Goal: Information Seeking & Learning: Find contact information

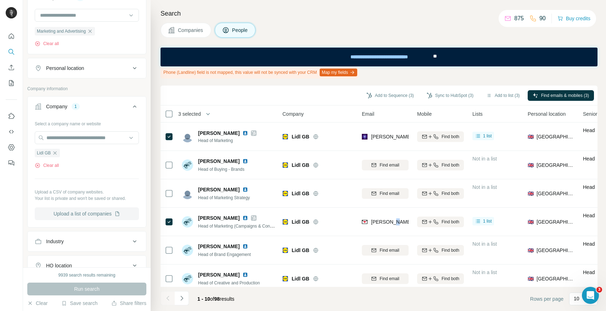
scroll to position [139, 0]
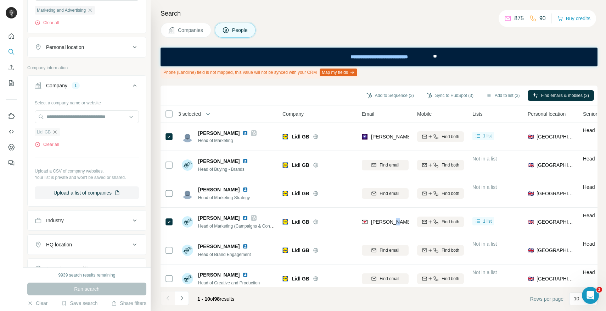
click at [57, 133] on icon "button" at bounding box center [55, 132] width 6 height 6
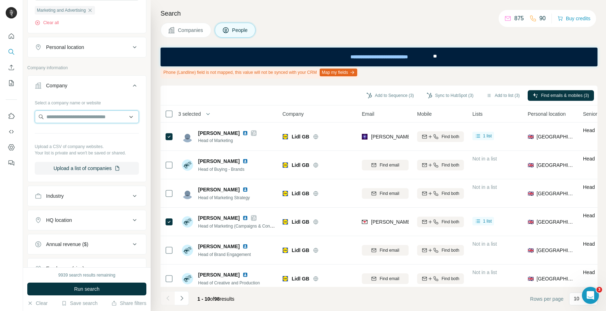
click at [57, 120] on input "text" at bounding box center [87, 116] width 104 height 13
type input "*"
paste input "**********"
type input "**********"
click at [66, 139] on p "[DOMAIN_NAME]" at bounding box center [72, 140] width 34 height 6
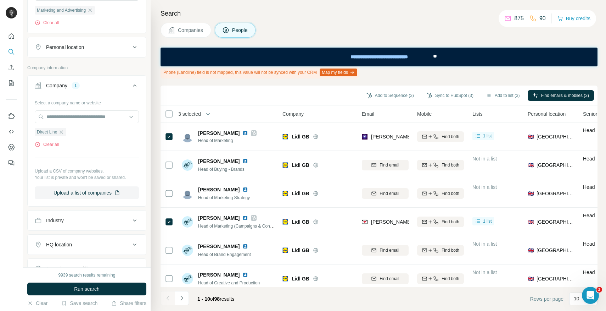
click at [87, 281] on div "9939 search results remaining Run search Clear Save search Share filters" at bounding box center [87, 289] width 128 height 44
click at [86, 288] on span "Run search" at bounding box center [87, 288] width 26 height 7
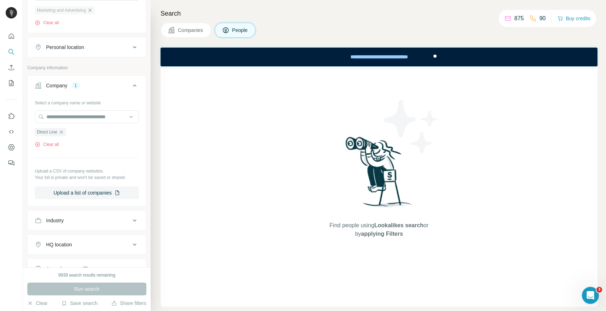
click at [93, 9] on icon "button" at bounding box center [90, 10] width 6 height 6
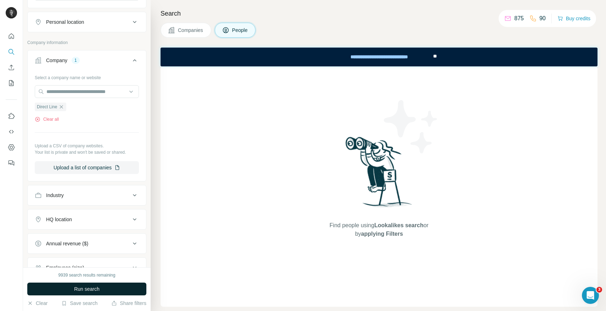
click at [87, 292] on button "Run search" at bounding box center [86, 288] width 119 height 13
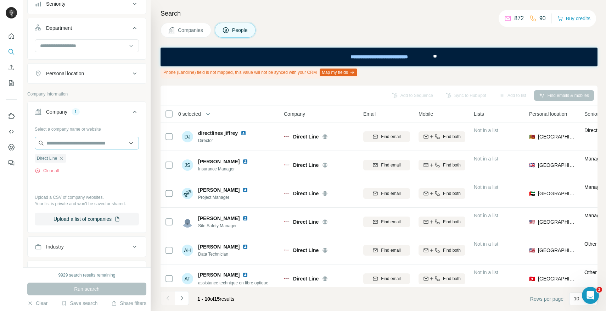
scroll to position [85, 0]
click at [70, 50] on input at bounding box center [83, 48] width 88 height 8
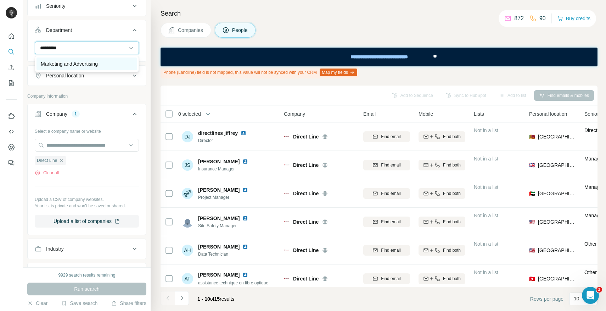
type input "*********"
click at [71, 63] on p "Marketing and Advertising" at bounding box center [69, 63] width 57 height 7
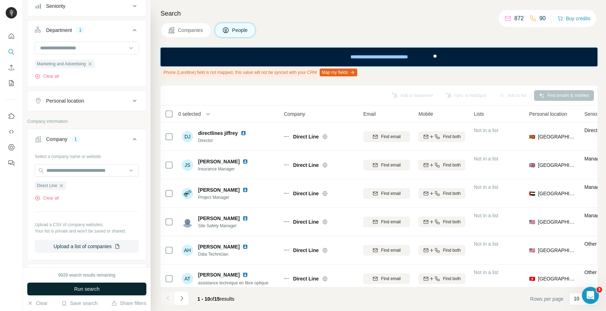
click at [82, 286] on span "Run search" at bounding box center [87, 288] width 26 height 7
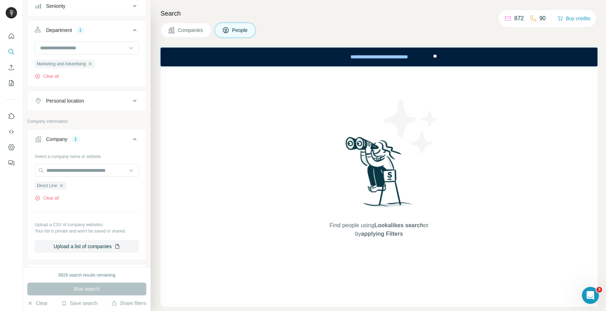
click at [169, 30] on icon at bounding box center [171, 30] width 6 height 6
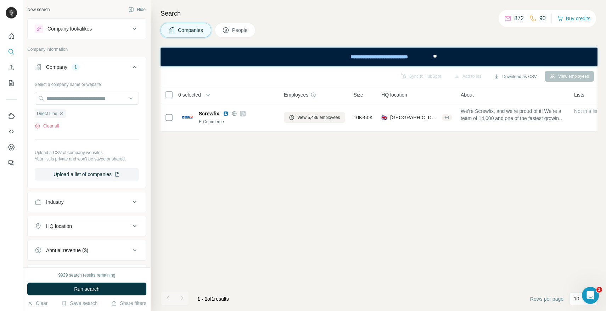
click at [79, 288] on span "Run search" at bounding box center [87, 288] width 26 height 7
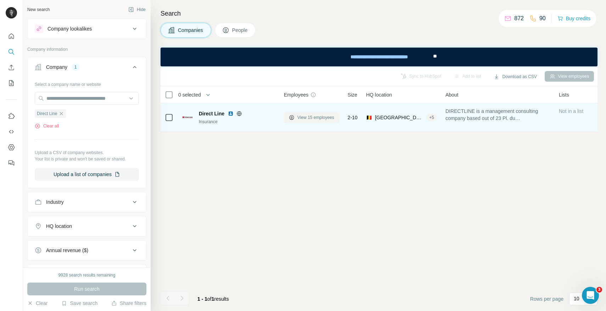
click at [309, 117] on span "View 15 employees" at bounding box center [316, 117] width 37 height 6
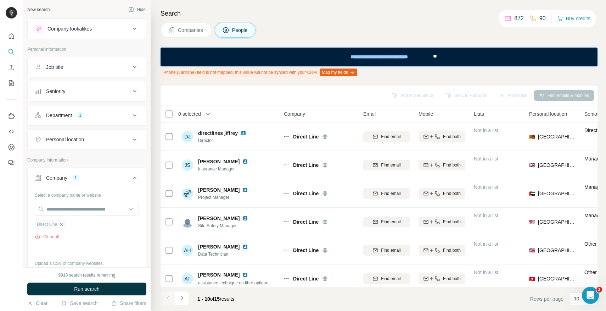
click at [64, 224] on icon "button" at bounding box center [62, 224] width 6 height 6
click at [68, 209] on input "text" at bounding box center [87, 209] width 104 height 13
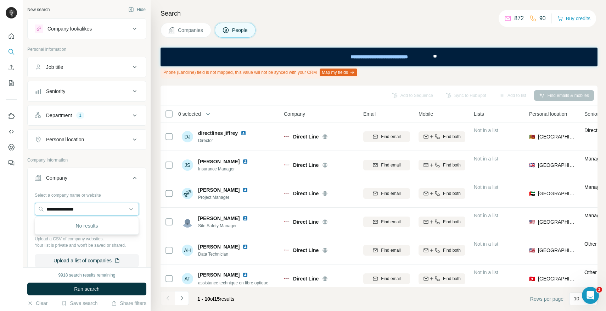
type input "**********"
drag, startPoint x: 66, startPoint y: 212, endPoint x: 38, endPoint y: 210, distance: 27.7
click at [38, 211] on input "**********" at bounding box center [87, 209] width 104 height 13
paste input "**********"
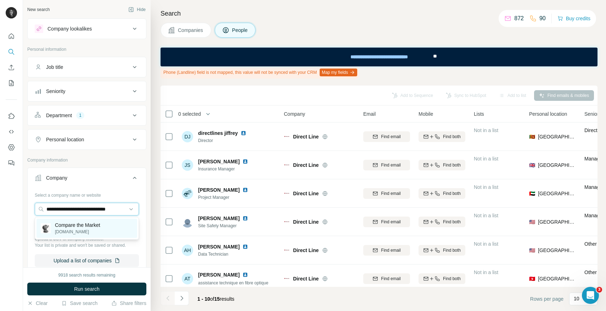
type input "**********"
click at [95, 229] on p "[DOMAIN_NAME]" at bounding box center [77, 231] width 45 height 6
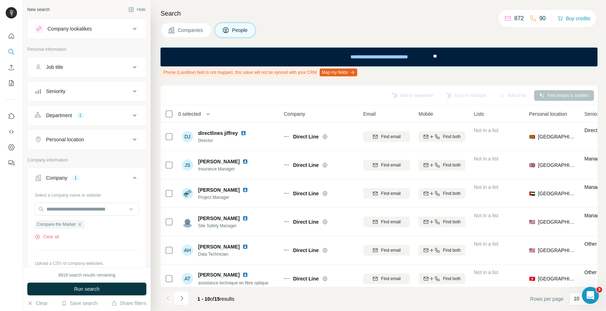
click at [95, 289] on span "Run search" at bounding box center [87, 288] width 26 height 7
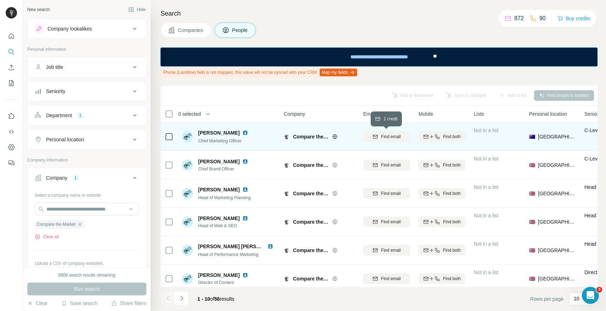
click at [390, 133] on span "Find email" at bounding box center [391, 136] width 20 height 6
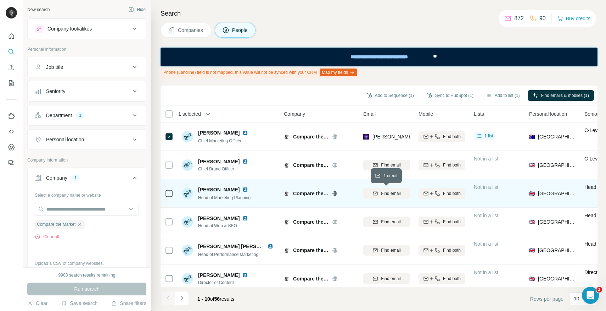
click at [391, 195] on span "Find email" at bounding box center [391, 193] width 20 height 6
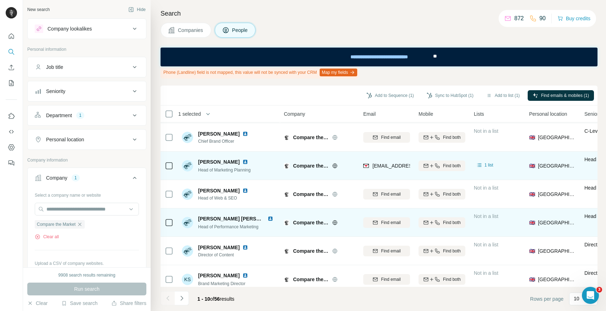
scroll to position [28, 0]
click at [377, 224] on icon "button" at bounding box center [376, 222] width 6 height 6
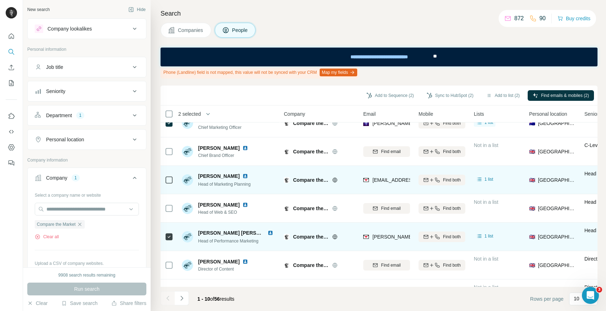
scroll to position [0, 0]
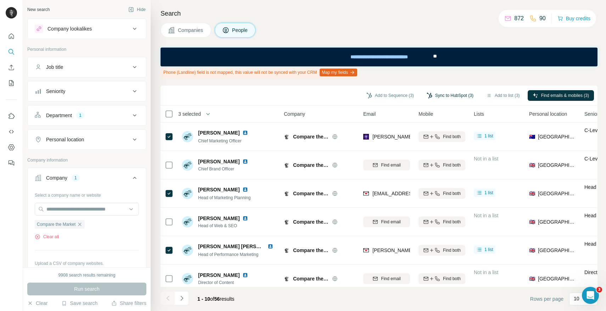
click at [445, 95] on button "Sync to HubSpot (3)" at bounding box center [450, 95] width 57 height 11
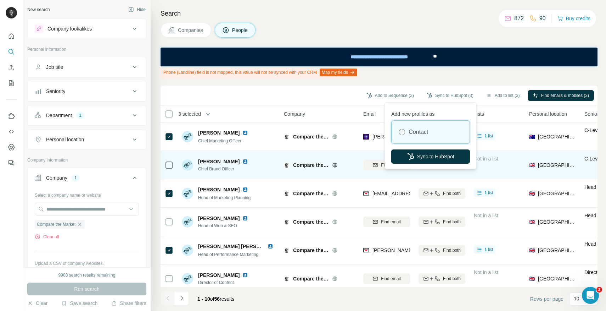
click at [443, 152] on button "Sync to HubSpot" at bounding box center [431, 156] width 79 height 14
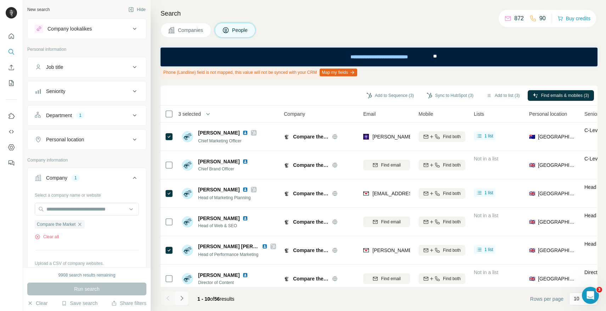
click at [183, 298] on icon "Navigate to next page" at bounding box center [181, 297] width 7 height 7
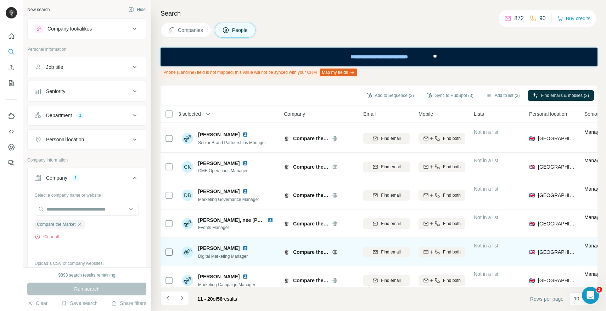
scroll to position [120, 0]
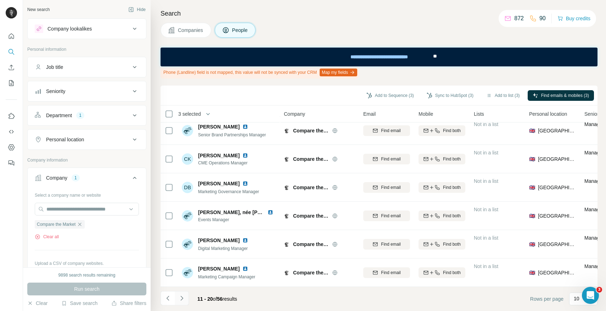
click at [183, 300] on icon "Navigate to next page" at bounding box center [181, 297] width 7 height 7
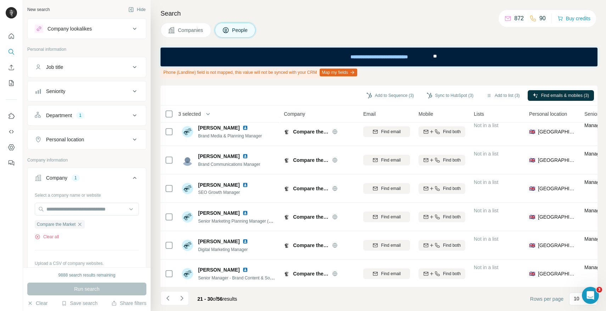
scroll to position [0, 0]
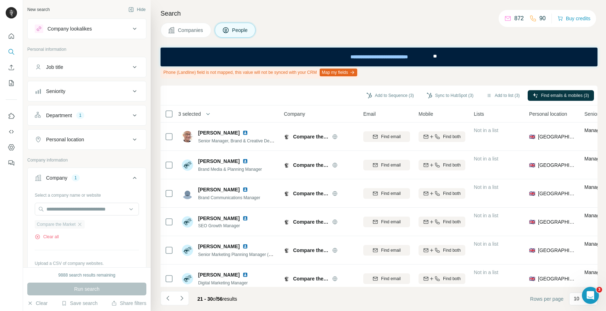
click at [78, 223] on div "Compare the Market" at bounding box center [60, 224] width 50 height 9
click at [83, 223] on icon "button" at bounding box center [80, 224] width 6 height 6
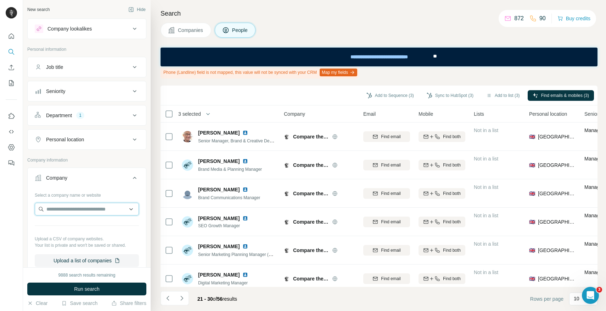
click at [83, 205] on input "text" at bounding box center [87, 209] width 104 height 13
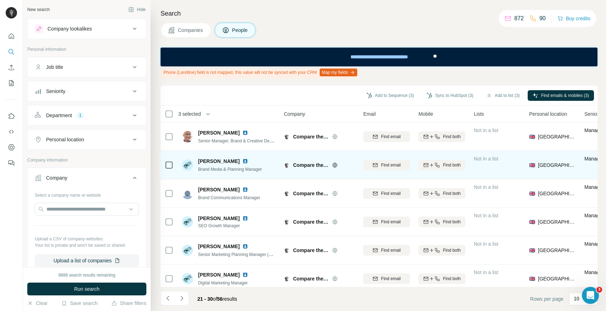
drag, startPoint x: 212, startPoint y: 165, endPoint x: 188, endPoint y: 166, distance: 23.8
click at [212, 165] on div "[PERSON_NAME] Brand Media & Planning Manager" at bounding box center [230, 164] width 64 height 15
click at [379, 166] on div "Find email" at bounding box center [387, 165] width 47 height 6
click at [442, 95] on button "Sync to HubSpot (4)" at bounding box center [450, 95] width 57 height 11
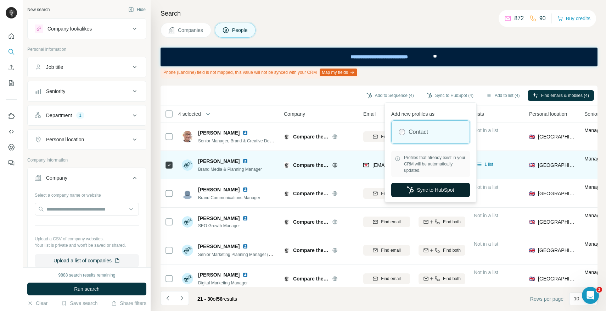
click at [423, 192] on button "Sync to HubSpot" at bounding box center [431, 190] width 79 height 14
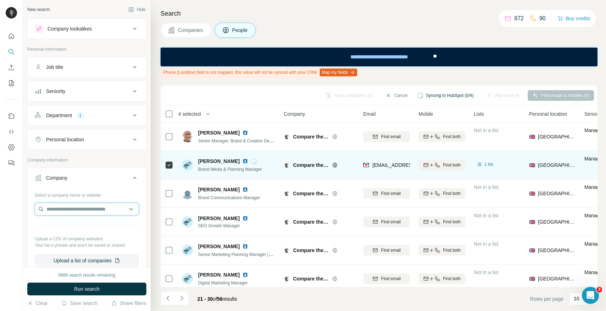
click at [83, 207] on input "text" at bounding box center [87, 209] width 104 height 13
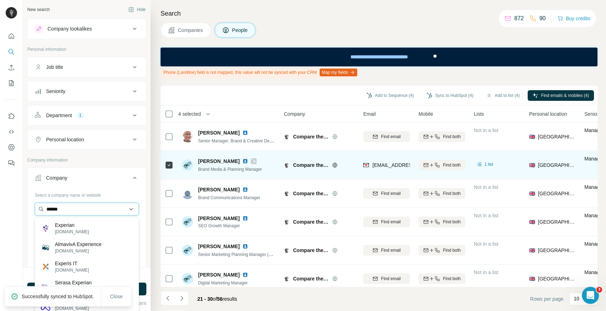
type input "*******"
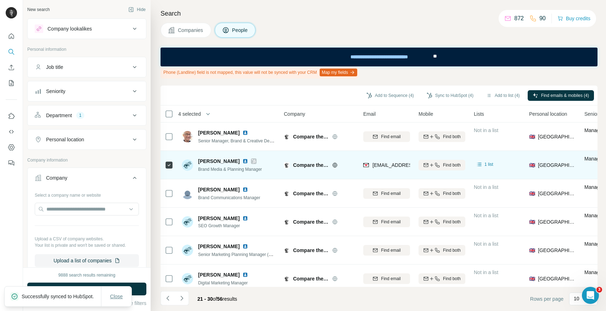
click at [125, 296] on button "Close" at bounding box center [116, 296] width 23 height 13
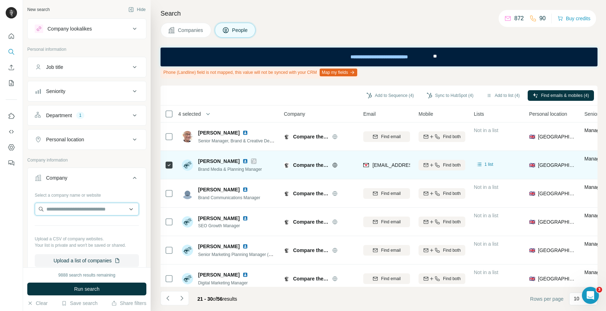
click at [94, 211] on input "text" at bounding box center [87, 209] width 104 height 13
paste input "**********"
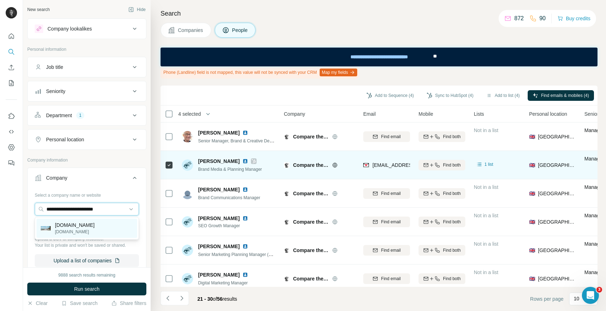
type input "**********"
click at [86, 230] on p "[DOMAIN_NAME]" at bounding box center [75, 231] width 40 height 6
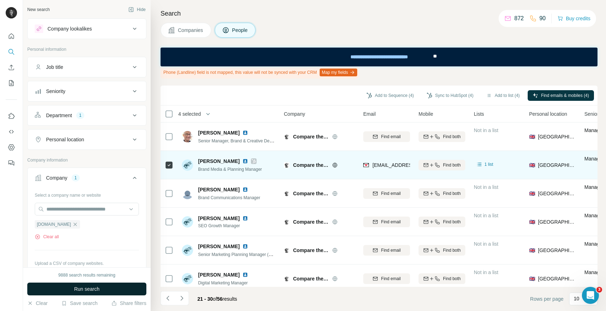
click at [96, 289] on span "Run search" at bounding box center [87, 288] width 26 height 7
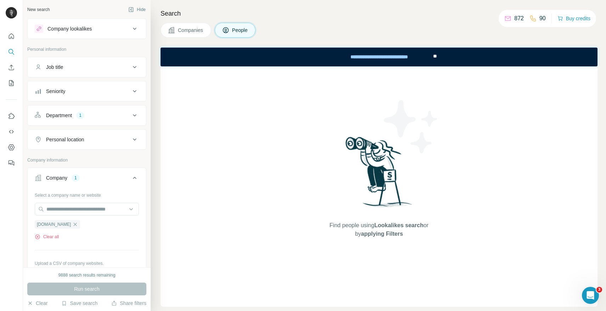
click at [192, 34] on button "Companies" at bounding box center [186, 30] width 51 height 15
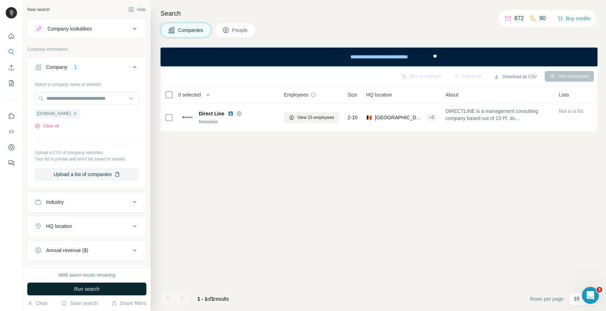
click at [79, 290] on span "Run search" at bounding box center [87, 288] width 26 height 7
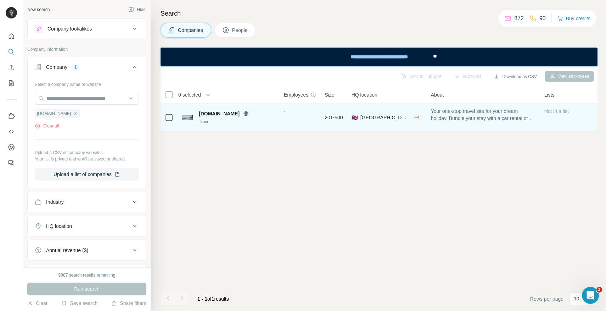
click at [184, 115] on img at bounding box center [187, 117] width 11 height 5
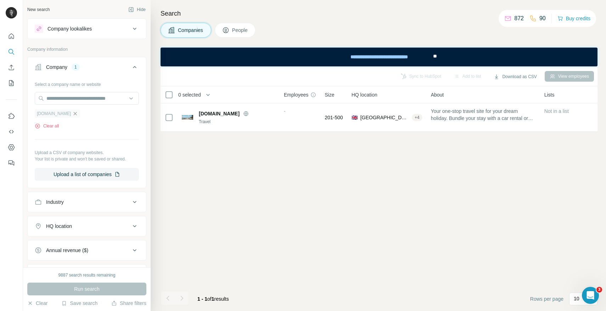
click at [72, 111] on icon "button" at bounding box center [75, 114] width 6 height 6
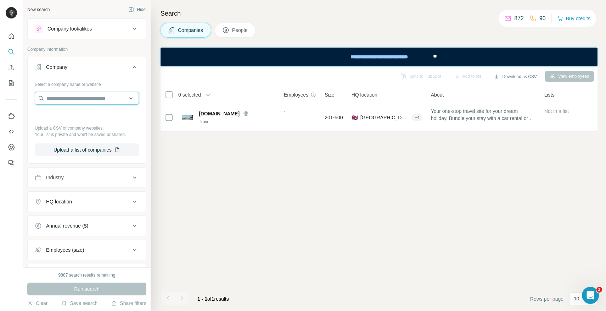
click at [59, 101] on input "text" at bounding box center [87, 98] width 104 height 13
paste input "**********"
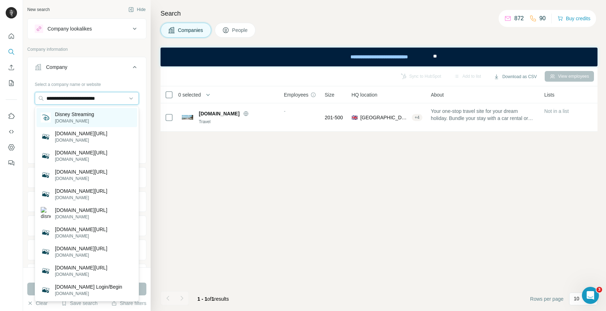
type input "**********"
click at [79, 120] on p "[DOMAIN_NAME]" at bounding box center [74, 121] width 39 height 6
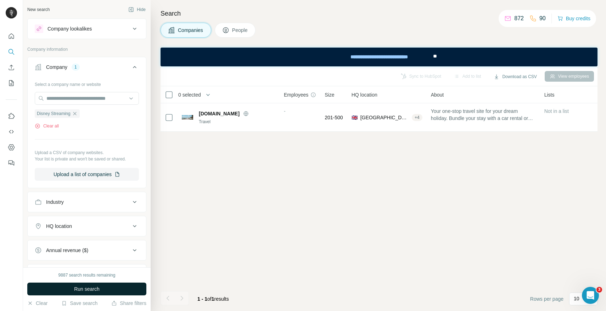
click at [96, 286] on span "Run search" at bounding box center [87, 288] width 26 height 7
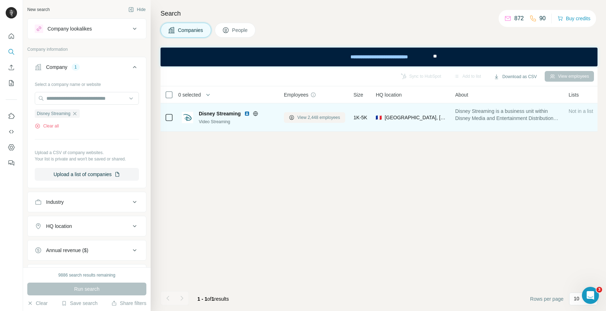
click at [301, 117] on span "View 2,448 employees" at bounding box center [319, 117] width 43 height 6
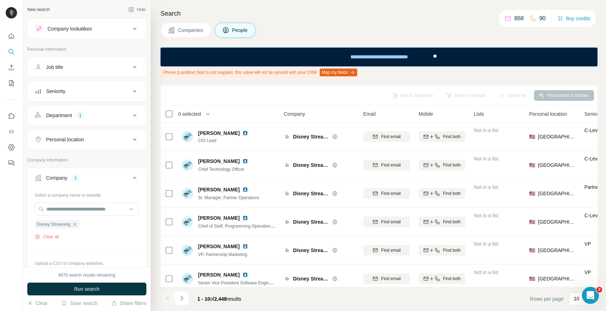
click at [88, 111] on button "Department 1" at bounding box center [87, 115] width 118 height 17
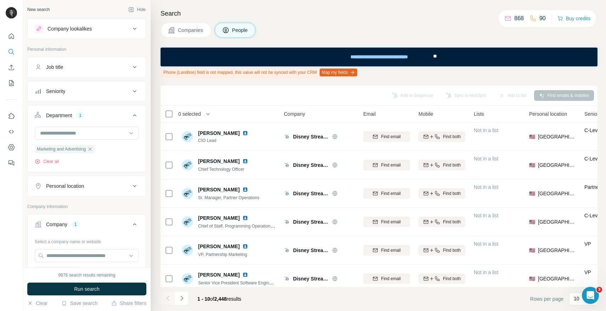
click at [99, 288] on span "Run search" at bounding box center [87, 288] width 26 height 7
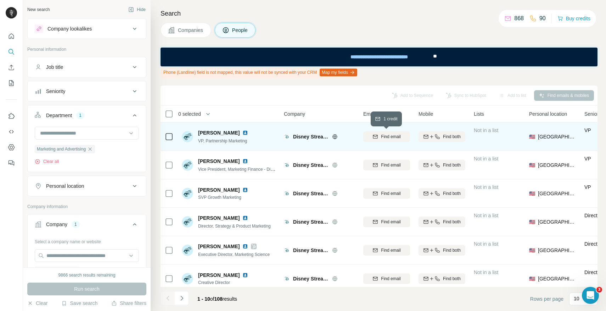
click at [397, 138] on span "Find email" at bounding box center [391, 136] width 20 height 6
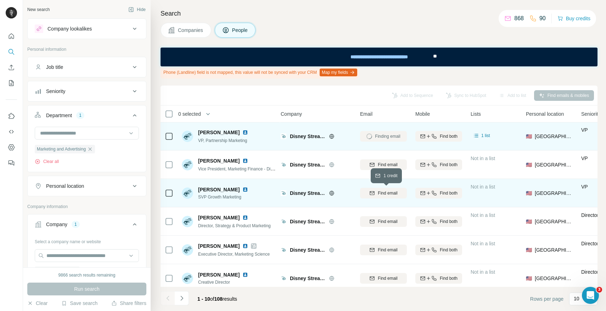
click at [390, 193] on span "Find email" at bounding box center [388, 193] width 20 height 6
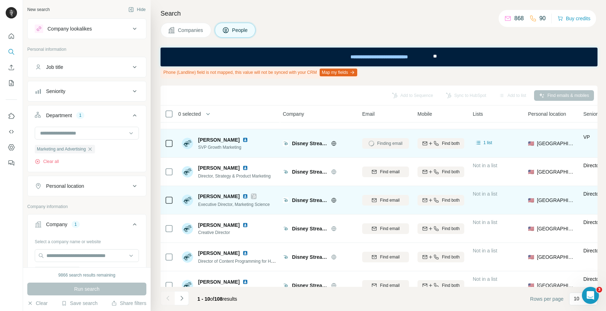
scroll to position [0, 1]
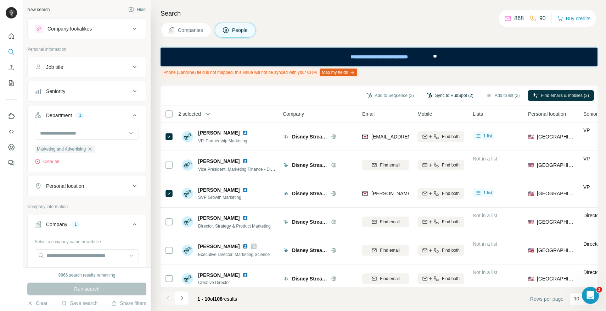
click at [454, 96] on button "Sync to HubSpot (2)" at bounding box center [450, 95] width 57 height 11
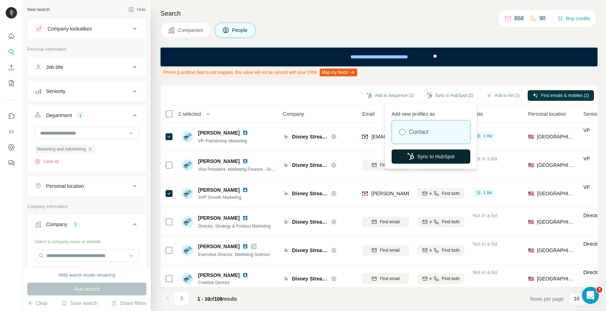
click at [448, 159] on button "Sync to HubSpot" at bounding box center [431, 156] width 79 height 14
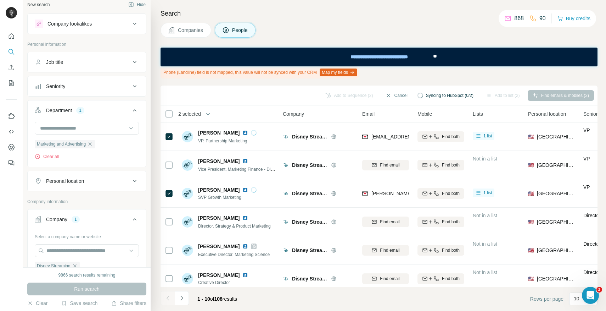
click at [91, 185] on button "Personal location" at bounding box center [87, 180] width 118 height 17
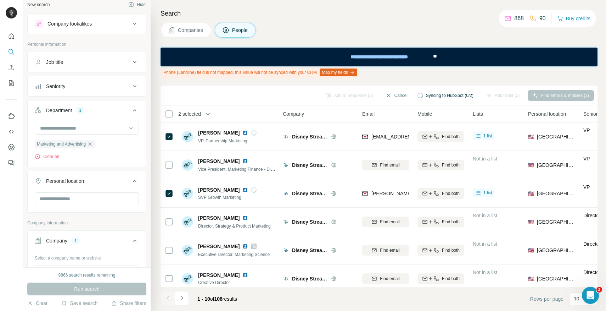
scroll to position [4, 0]
click at [91, 201] on input "text" at bounding box center [87, 199] width 104 height 13
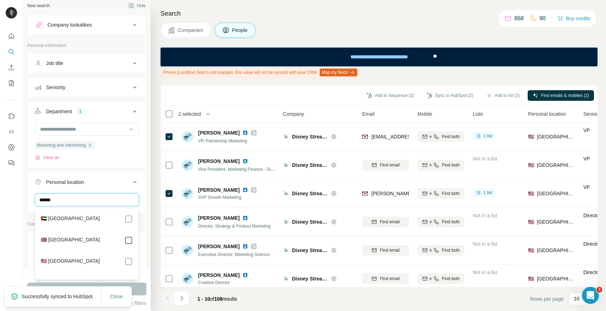
type input "******"
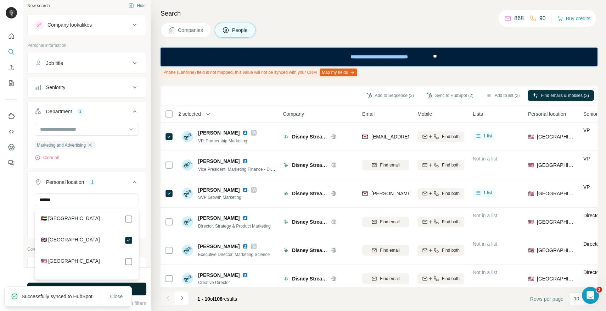
click at [138, 291] on button "Run search" at bounding box center [86, 288] width 119 height 13
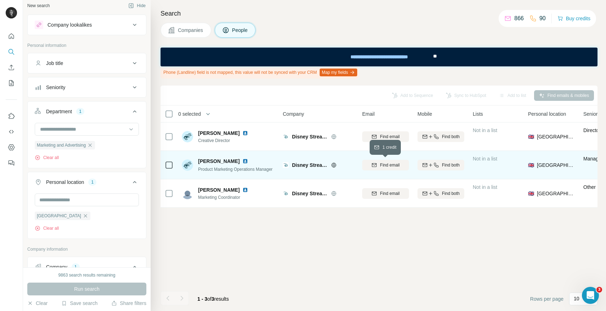
click at [382, 166] on span "Find email" at bounding box center [390, 165] width 20 height 6
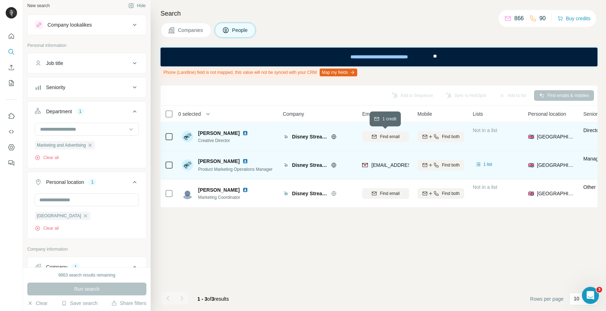
click at [384, 137] on span "Find email" at bounding box center [390, 136] width 20 height 6
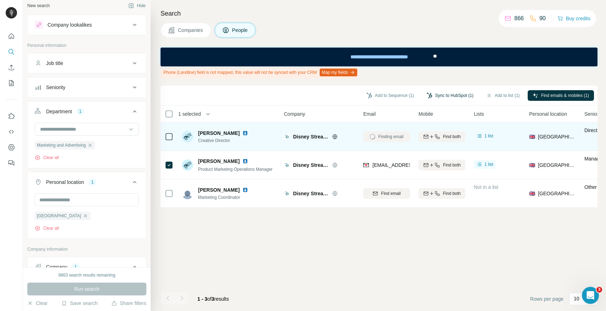
click at [445, 95] on button "Sync to HubSpot (1)" at bounding box center [450, 95] width 57 height 11
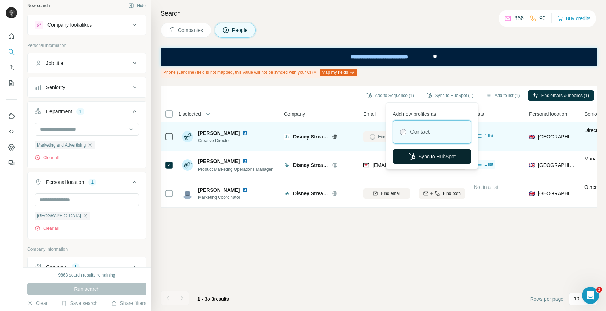
click at [442, 155] on button "Sync to HubSpot" at bounding box center [432, 156] width 79 height 14
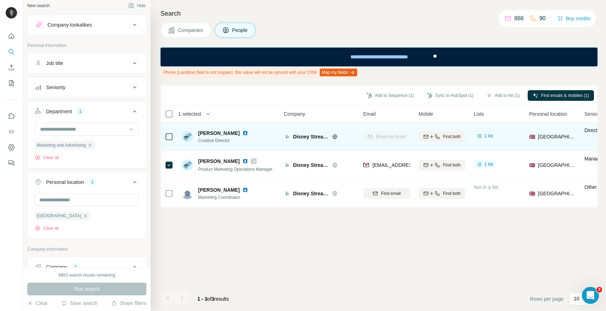
click at [83, 218] on icon "button" at bounding box center [86, 216] width 6 height 6
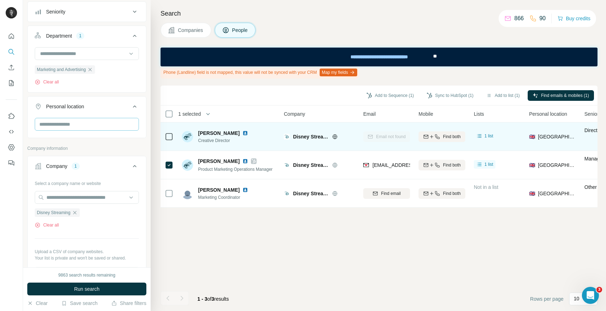
scroll to position [96, 0]
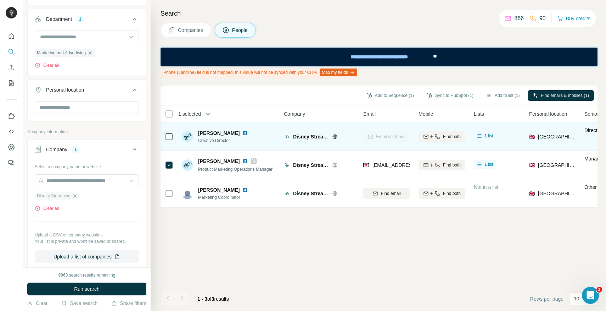
click at [74, 193] on icon "button" at bounding box center [75, 196] width 6 height 6
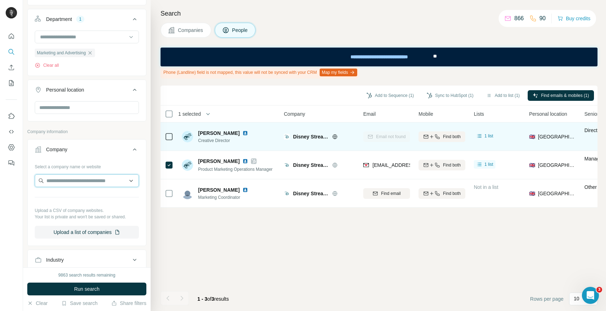
click at [75, 181] on input "text" at bounding box center [87, 180] width 104 height 13
paste input "**********"
type input "**********"
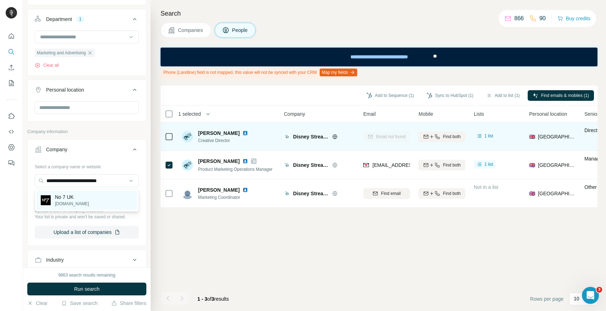
click at [78, 195] on p "No 7 UK" at bounding box center [72, 196] width 34 height 7
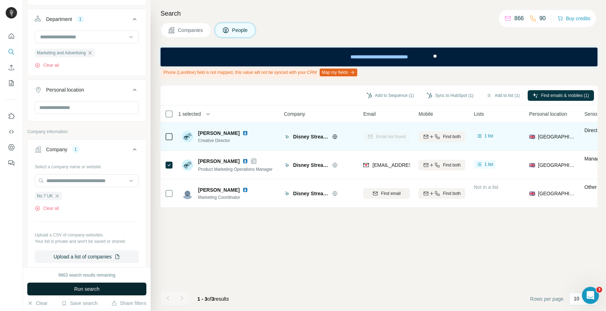
click at [87, 291] on span "Run search" at bounding box center [87, 288] width 26 height 7
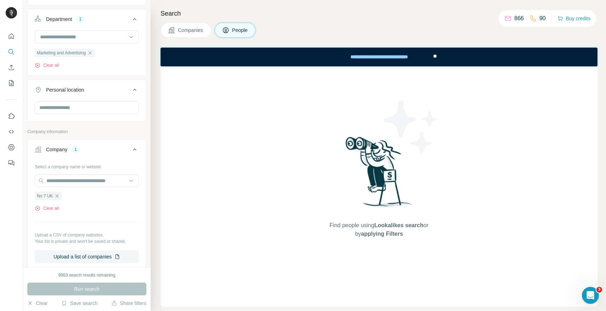
drag, startPoint x: 224, startPoint y: 26, endPoint x: 208, endPoint y: 27, distance: 16.3
click at [224, 26] on button "People" at bounding box center [235, 30] width 41 height 15
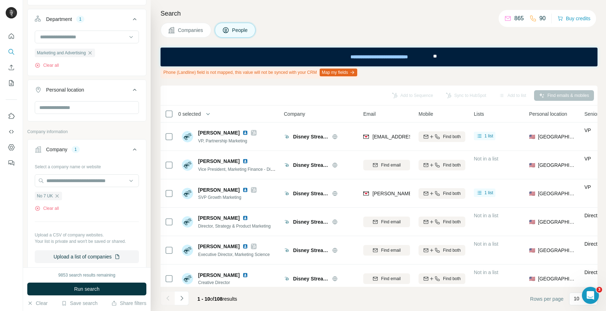
click at [180, 37] on button "Companies" at bounding box center [186, 30] width 51 height 15
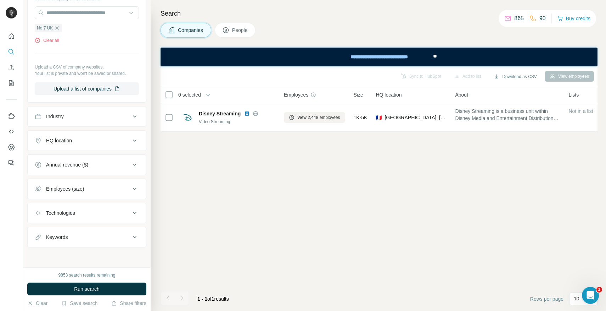
scroll to position [85, 0]
click at [72, 285] on button "Run search" at bounding box center [86, 288] width 119 height 13
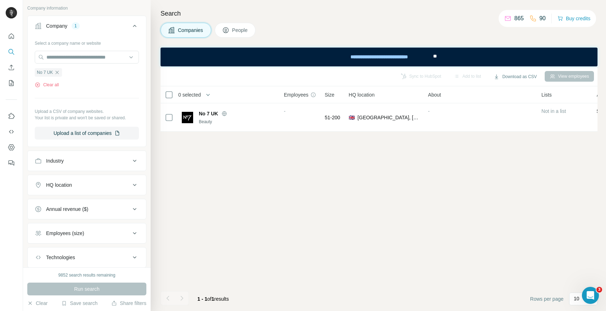
scroll to position [85, 0]
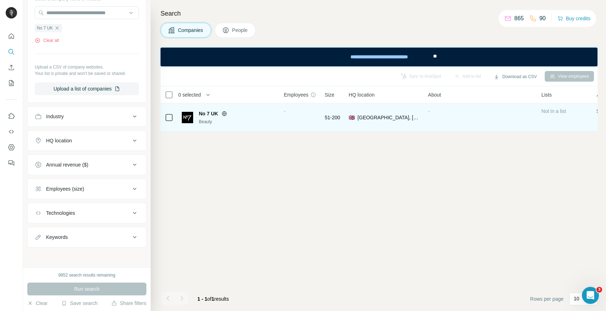
click at [213, 110] on span "No 7 UK" at bounding box center [208, 113] width 19 height 7
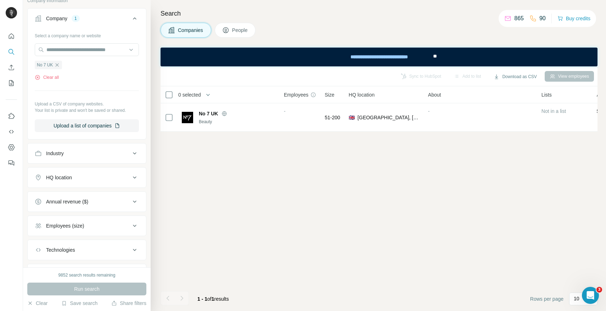
scroll to position [44, 0]
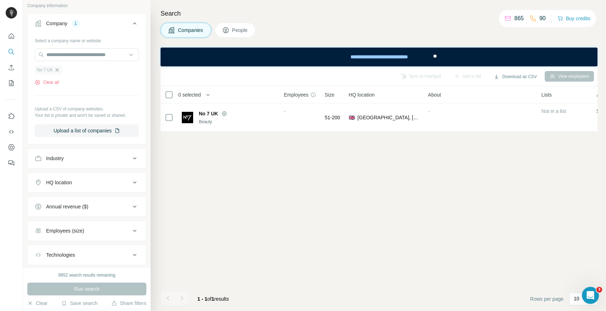
click at [56, 71] on icon "button" at bounding box center [57, 70] width 6 height 6
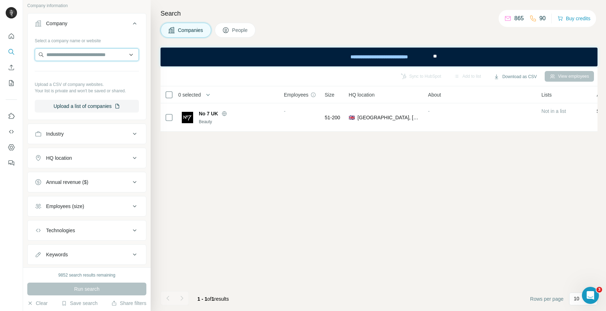
click at [74, 55] on input "text" at bounding box center [87, 54] width 104 height 13
paste input "**********"
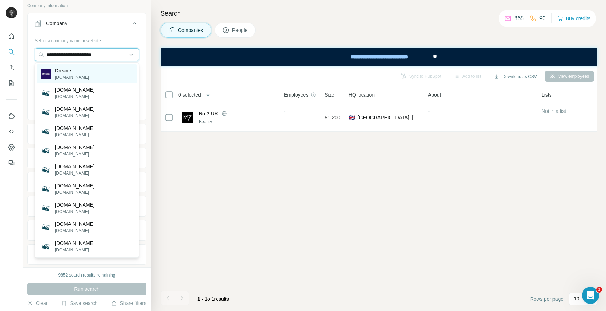
type input "**********"
click at [72, 74] on p "[DOMAIN_NAME]" at bounding box center [72, 77] width 34 height 6
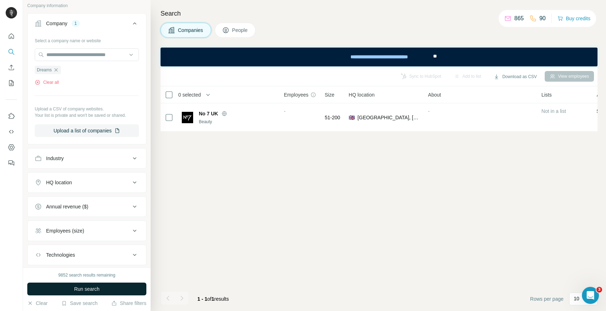
click at [82, 288] on span "Run search" at bounding box center [87, 288] width 26 height 7
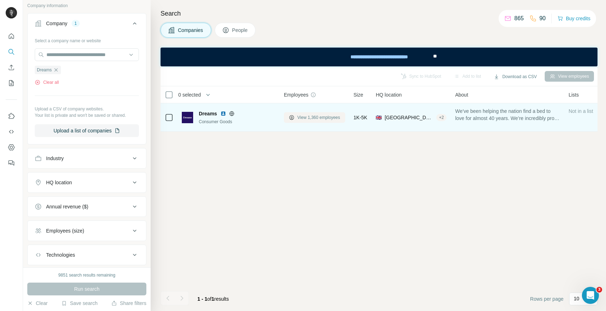
click at [316, 115] on span "View 1,360 employees" at bounding box center [319, 117] width 43 height 6
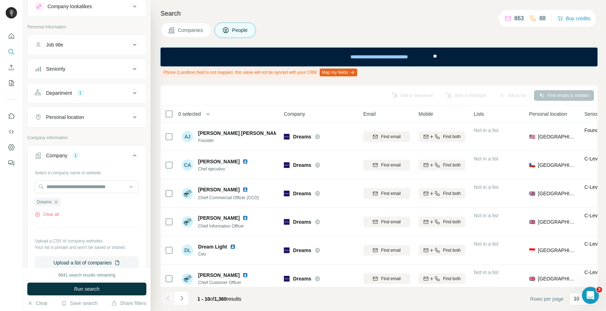
scroll to position [20, 0]
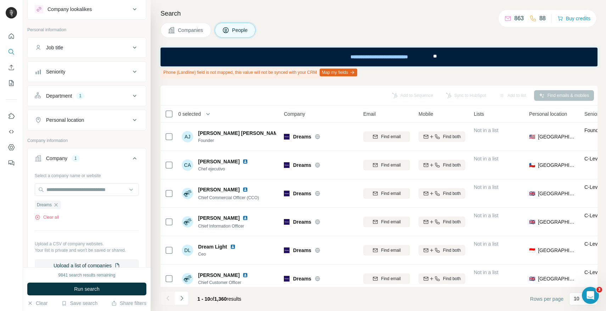
click at [103, 96] on div "Department 1" at bounding box center [83, 95] width 96 height 7
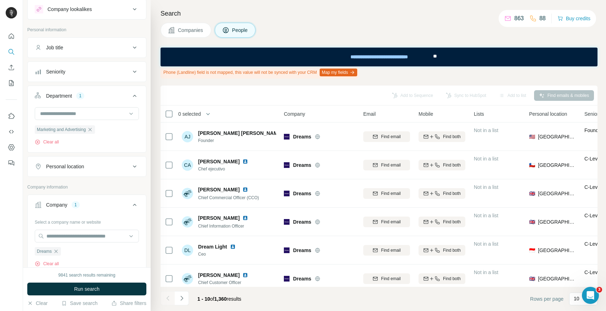
click at [85, 289] on span "Run search" at bounding box center [87, 288] width 26 height 7
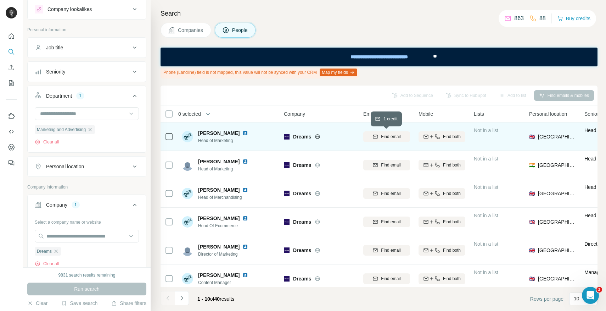
click at [396, 138] on span "Find email" at bounding box center [391, 136] width 20 height 6
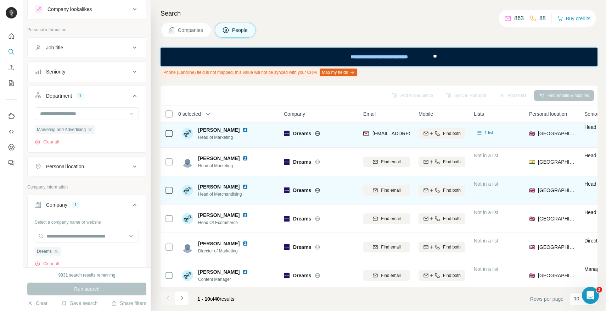
scroll to position [0, 0]
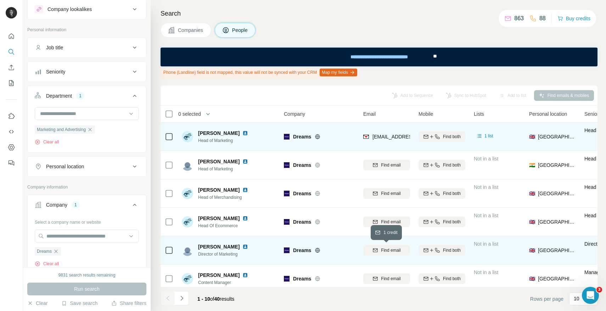
click at [400, 251] on span "Find email" at bounding box center [391, 250] width 20 height 6
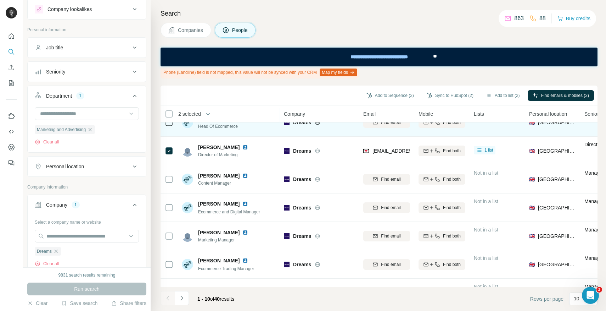
scroll to position [120, 0]
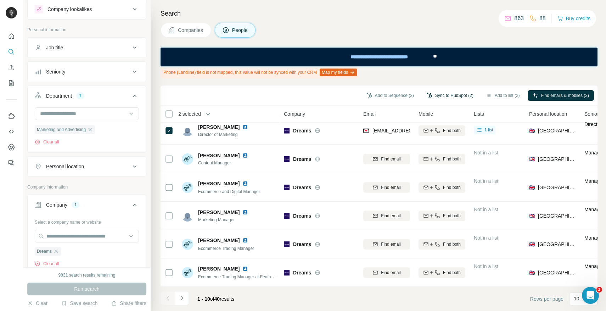
click at [440, 93] on button "Sync to HubSpot (2)" at bounding box center [450, 95] width 57 height 11
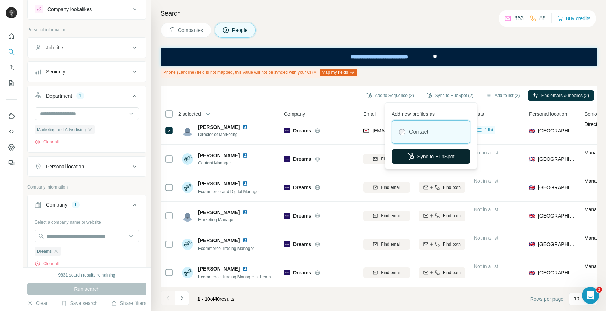
click at [433, 154] on button "Sync to HubSpot" at bounding box center [431, 156] width 79 height 14
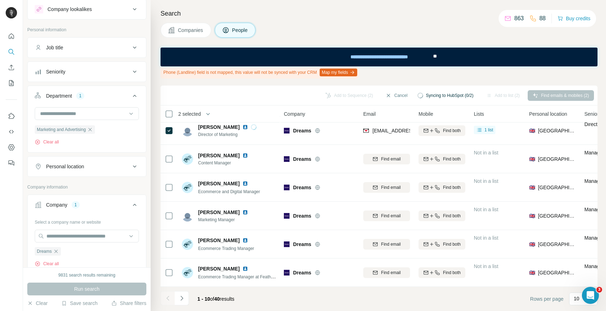
click at [181, 300] on icon "Navigate to next page" at bounding box center [182, 297] width 2 height 5
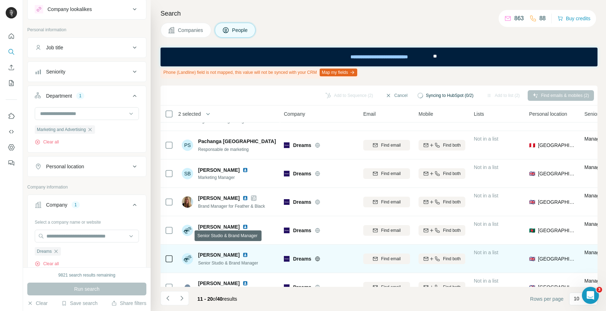
scroll to position [0, 0]
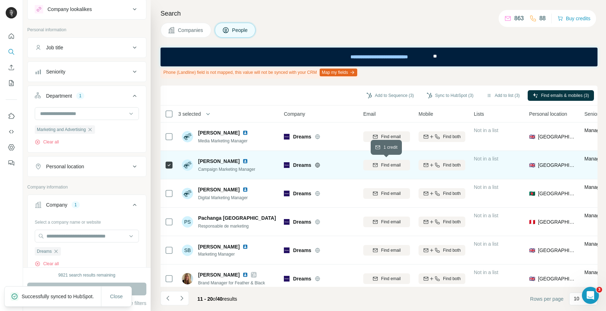
click at [388, 165] on span "Find email" at bounding box center [391, 165] width 20 height 6
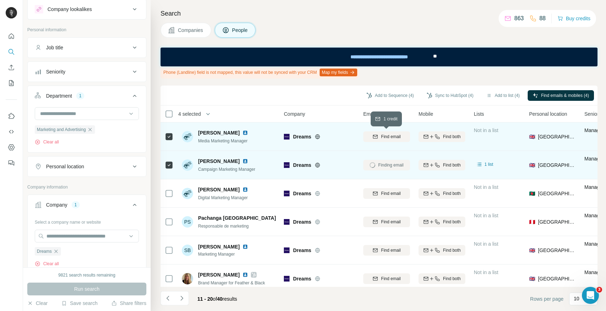
click at [394, 141] on button "Find email" at bounding box center [387, 136] width 47 height 11
click at [437, 95] on button "Sync to HubSpot (4)" at bounding box center [450, 95] width 57 height 11
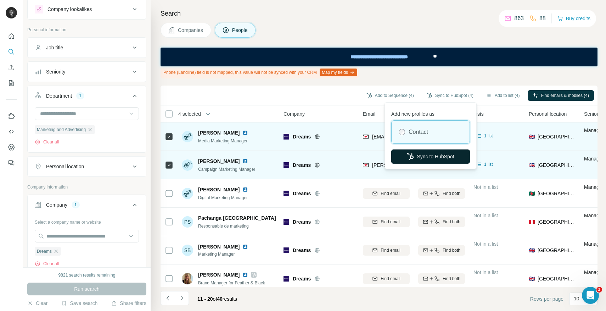
click at [438, 157] on button "Sync to HubSpot" at bounding box center [431, 156] width 79 height 14
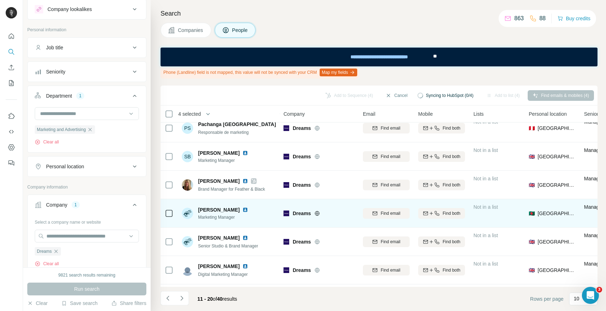
scroll to position [120, 0]
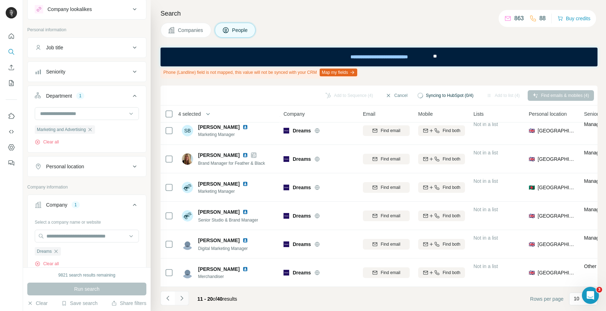
click at [181, 301] on icon "Navigate to next page" at bounding box center [181, 297] width 7 height 7
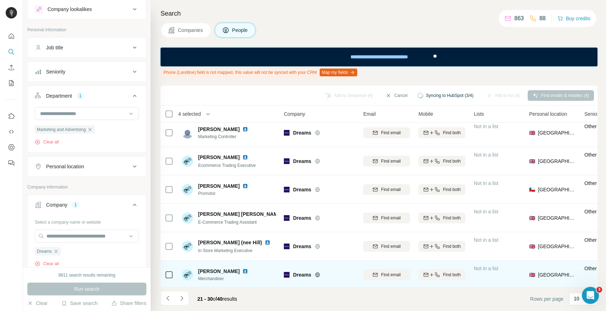
scroll to position [120, 0]
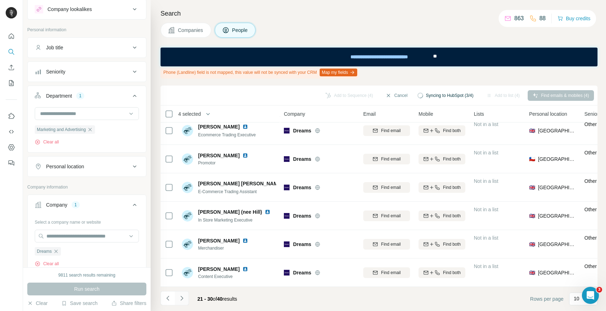
click at [178, 296] on button "Navigate to next page" at bounding box center [182, 298] width 14 height 14
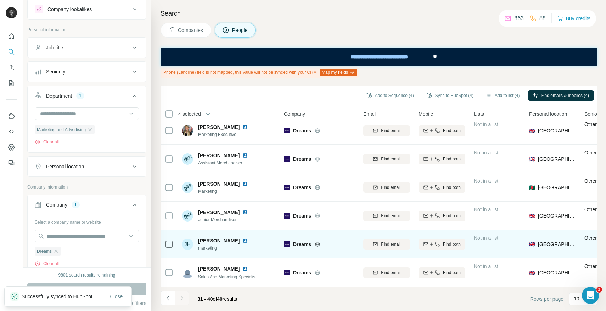
scroll to position [0, 0]
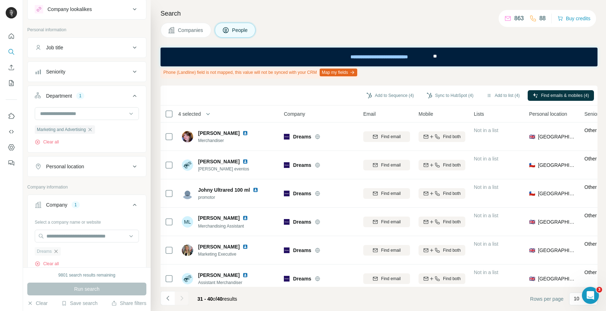
click at [56, 251] on icon "button" at bounding box center [56, 250] width 3 height 3
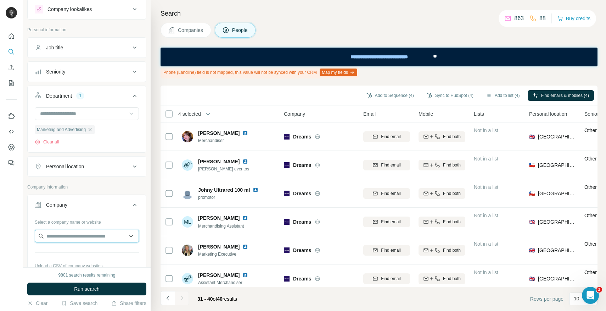
click at [64, 237] on input "text" at bounding box center [87, 235] width 104 height 13
paste input "**********"
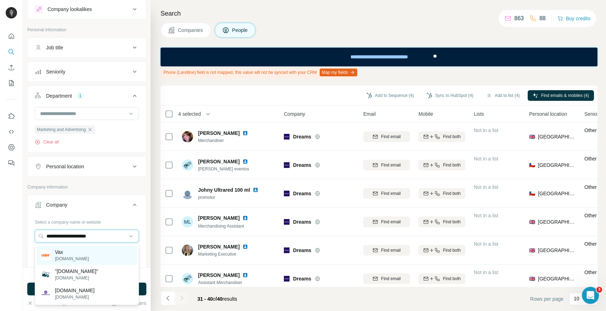
type input "**********"
click at [66, 256] on p "[DOMAIN_NAME]" at bounding box center [72, 258] width 34 height 6
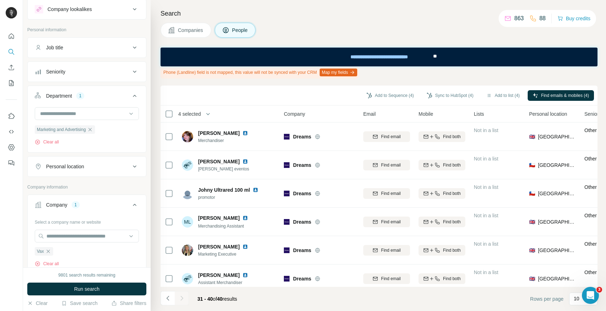
click at [91, 290] on span "Run search" at bounding box center [87, 288] width 26 height 7
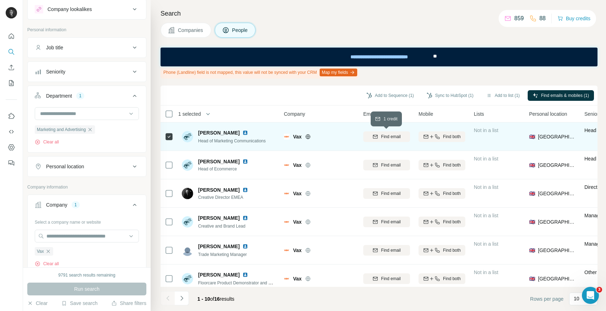
click at [396, 135] on span "Find email" at bounding box center [391, 136] width 20 height 6
click at [454, 93] on button "Sync to HubSpot (1)" at bounding box center [450, 95] width 57 height 11
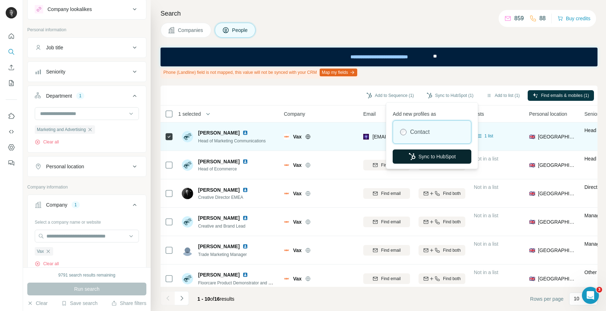
click at [444, 160] on button "Sync to HubSpot" at bounding box center [432, 156] width 79 height 14
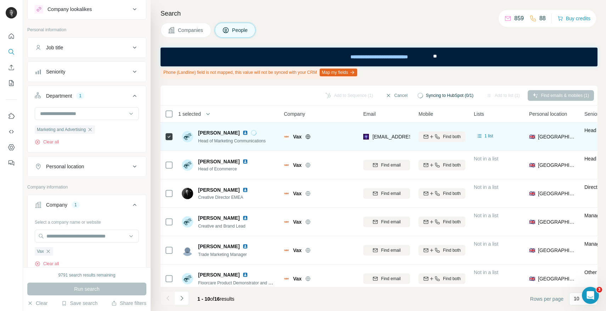
click at [182, 298] on icon "Navigate to next page" at bounding box center [181, 297] width 7 height 7
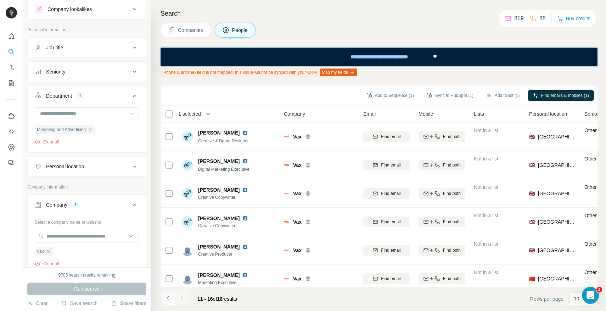
click at [168, 297] on icon "Navigate to previous page" at bounding box center [168, 297] width 7 height 7
click at [445, 95] on button "Sync to HubSpot (1)" at bounding box center [450, 95] width 57 height 11
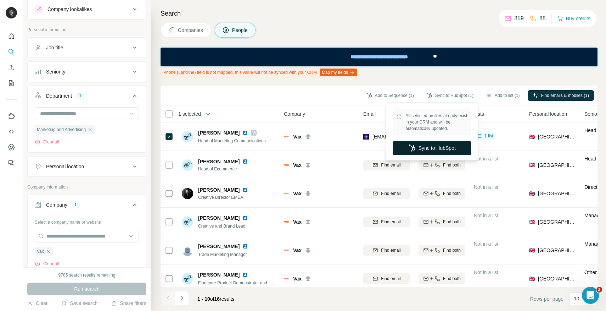
click at [444, 150] on button "Sync to HubSpot" at bounding box center [432, 148] width 79 height 14
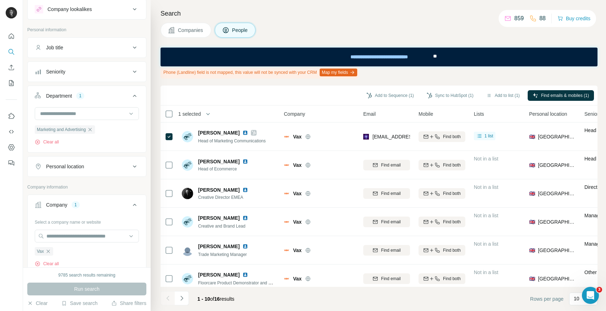
click at [93, 129] on icon "button" at bounding box center [90, 130] width 6 height 6
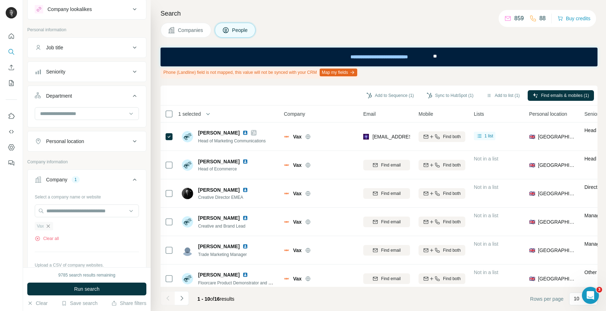
click at [48, 224] on icon "button" at bounding box center [48, 226] width 6 height 6
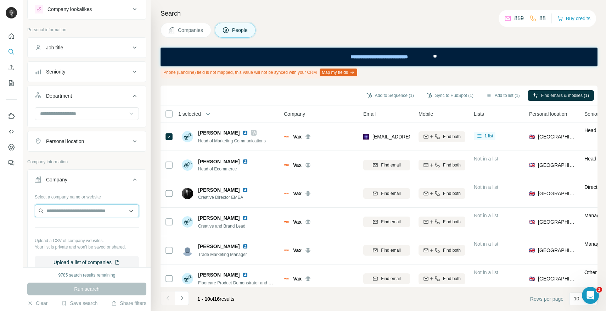
click at [54, 213] on input "text" at bounding box center [87, 210] width 104 height 13
type input "**********"
click at [90, 208] on input "**********" at bounding box center [87, 210] width 104 height 13
click at [90, 209] on input "**********" at bounding box center [87, 210] width 104 height 13
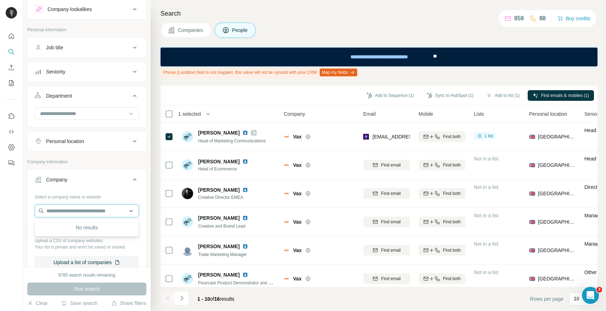
paste input "**********"
type input "**********"
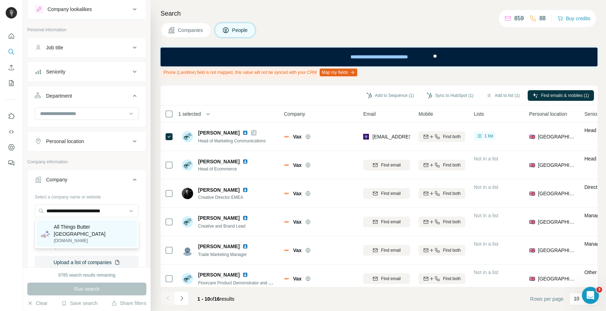
click at [90, 237] on p "[DOMAIN_NAME]" at bounding box center [93, 240] width 79 height 6
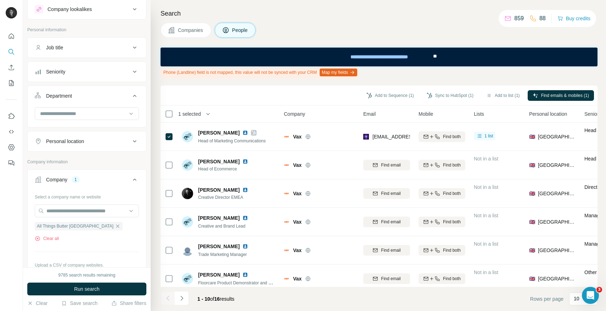
drag, startPoint x: 96, startPoint y: 290, endPoint x: 100, endPoint y: 290, distance: 3.9
click at [96, 290] on span "Run search" at bounding box center [87, 288] width 26 height 7
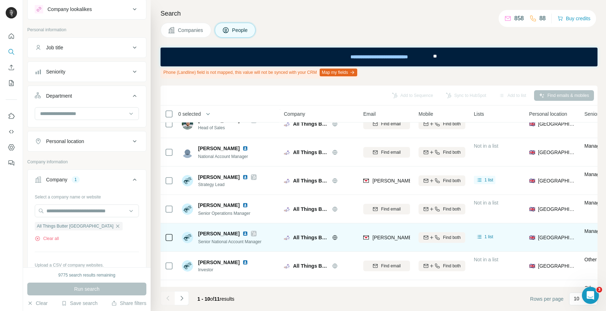
scroll to position [120, 0]
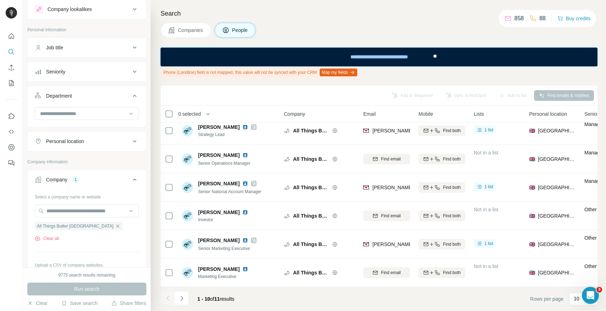
click at [180, 295] on icon "Navigate to next page" at bounding box center [181, 297] width 7 height 7
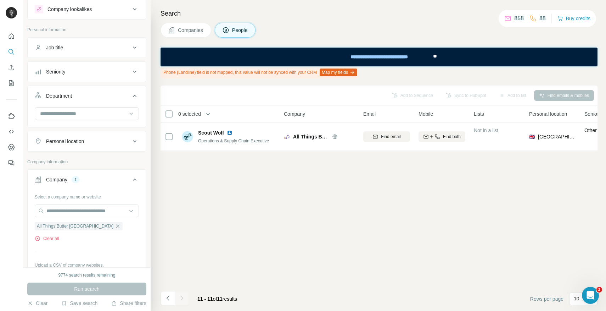
scroll to position [0, 0]
click at [166, 298] on icon "Navigate to previous page" at bounding box center [168, 297] width 7 height 7
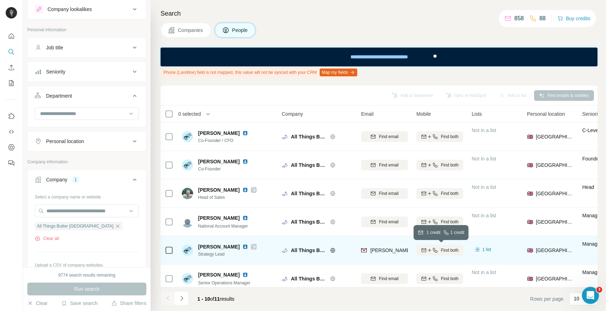
scroll to position [1, 2]
click at [451, 251] on span "Find both" at bounding box center [450, 249] width 18 height 6
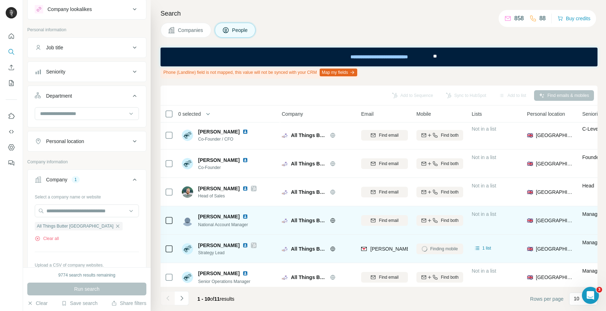
scroll to position [120, 2]
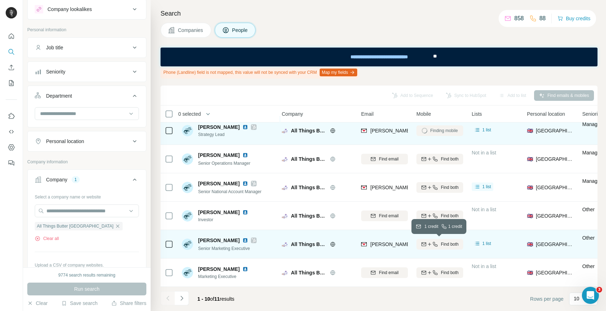
click at [448, 245] on span "Find both" at bounding box center [450, 244] width 18 height 6
click at [115, 226] on icon "button" at bounding box center [118, 226] width 6 height 6
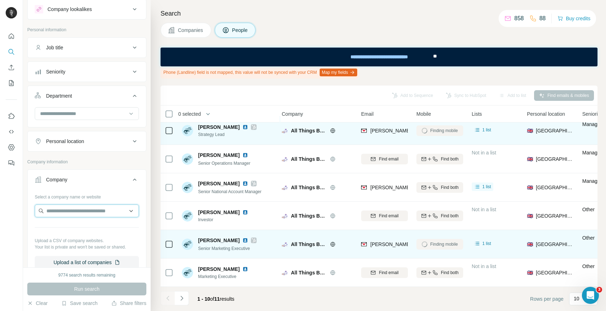
click at [82, 211] on input "text" at bounding box center [87, 210] width 104 height 13
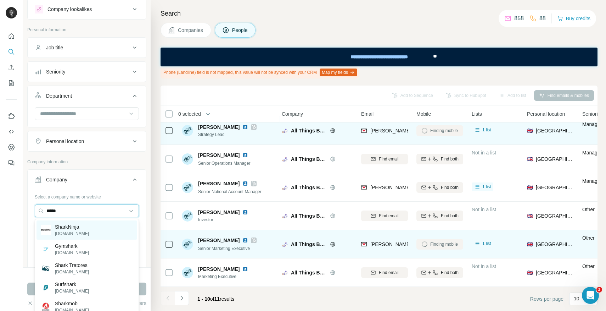
type input "*****"
click at [82, 231] on p "[DOMAIN_NAME]" at bounding box center [72, 233] width 34 height 6
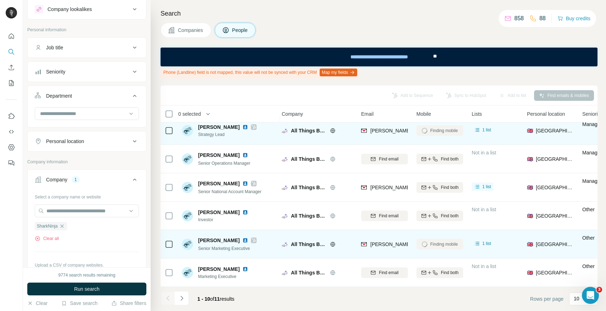
click at [90, 287] on span "Run search" at bounding box center [87, 288] width 26 height 7
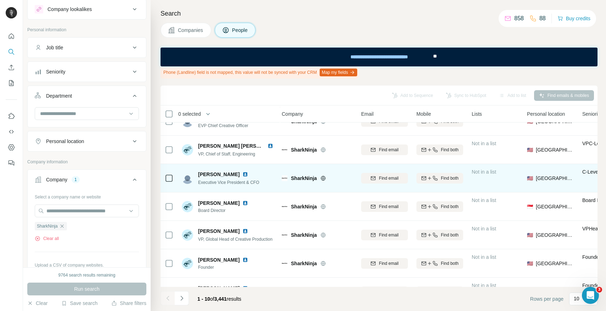
scroll to position [120, 2]
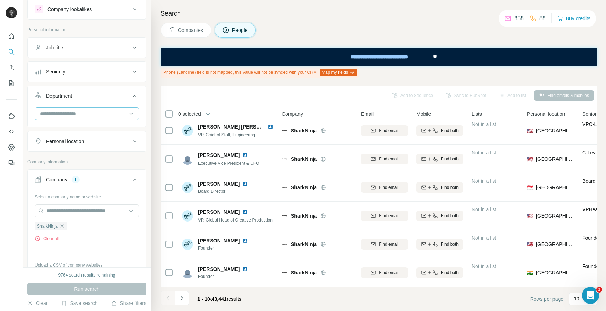
click at [83, 111] on input at bounding box center [83, 114] width 88 height 8
type input "*****"
click at [91, 127] on p "Marketing and Advertising" at bounding box center [69, 129] width 57 height 7
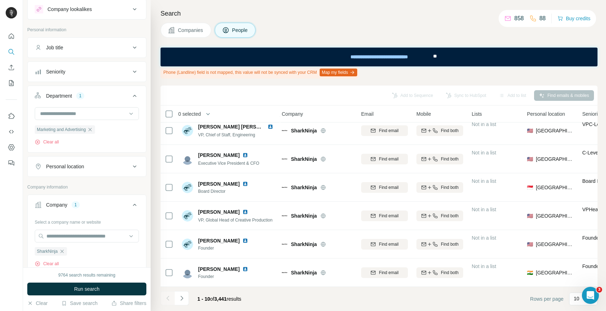
click at [82, 296] on div "9764 search results remaining Run search Clear Save search Share filters" at bounding box center [87, 289] width 128 height 44
click at [83, 290] on span "Run search" at bounding box center [87, 288] width 26 height 7
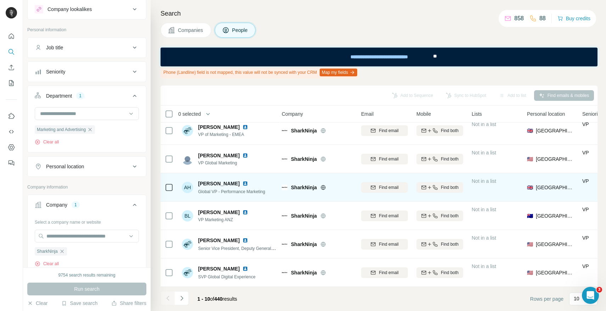
scroll to position [0, 2]
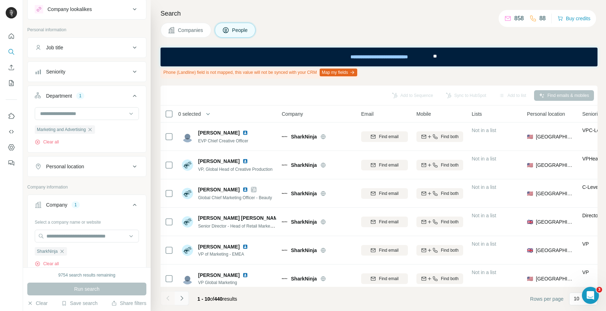
click at [187, 297] on button "Navigate to next page" at bounding box center [182, 298] width 14 height 14
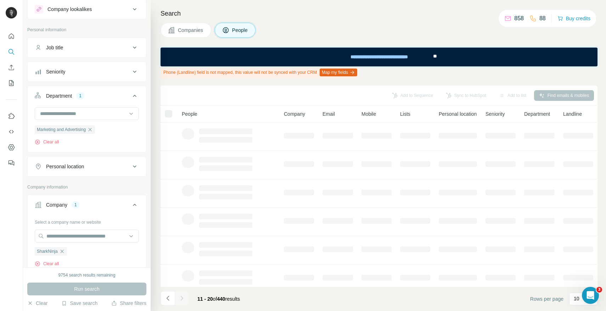
scroll to position [0, 0]
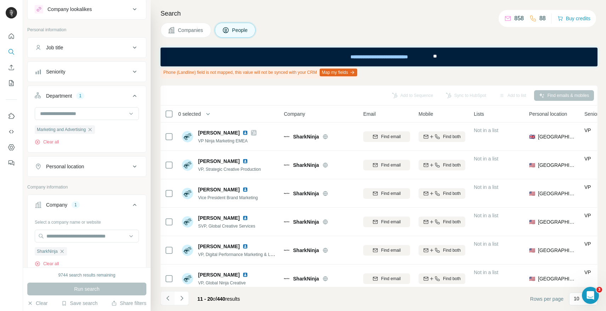
click at [171, 298] on icon "Navigate to previous page" at bounding box center [168, 297] width 7 height 7
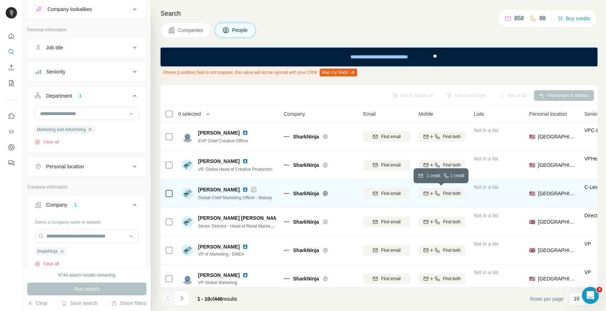
click at [449, 194] on span "Find both" at bounding box center [452, 193] width 18 height 6
click at [182, 300] on icon "Navigate to next page" at bounding box center [181, 297] width 7 height 7
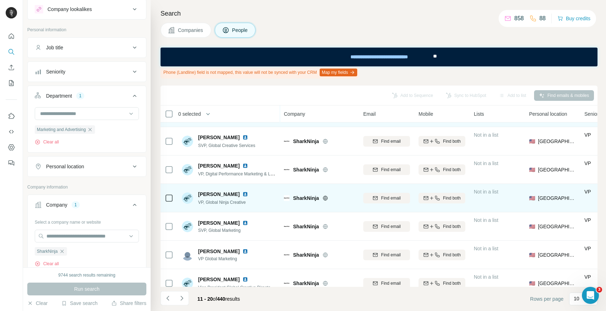
scroll to position [120, 0]
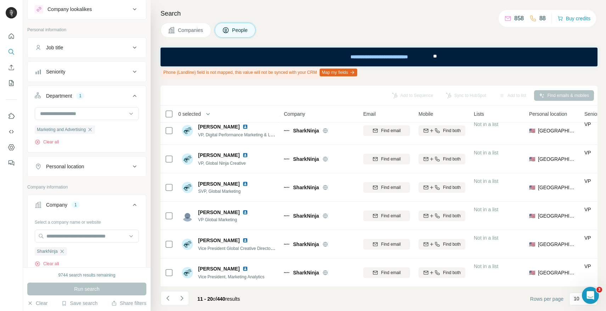
click at [178, 299] on icon "Navigate to next page" at bounding box center [181, 297] width 7 height 7
click at [185, 298] on button "Navigate to next page" at bounding box center [182, 298] width 14 height 14
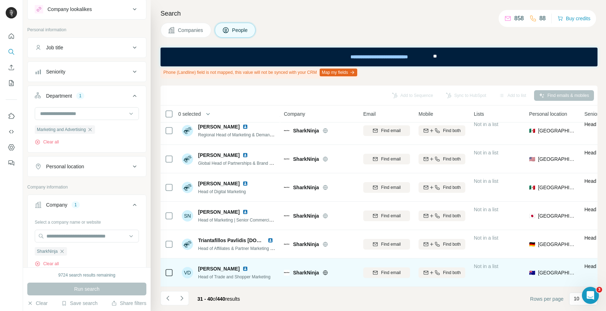
scroll to position [0, 0]
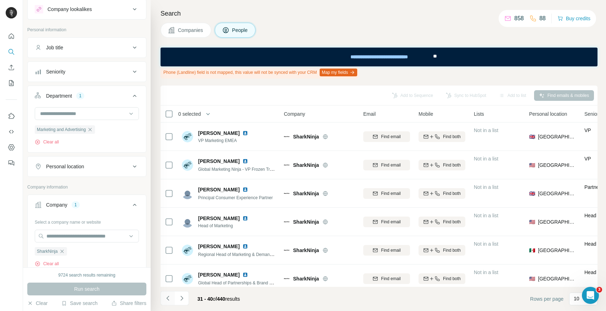
click at [166, 299] on icon "Navigate to previous page" at bounding box center [168, 297] width 7 height 7
click at [181, 300] on icon "Navigate to next page" at bounding box center [182, 297] width 2 height 5
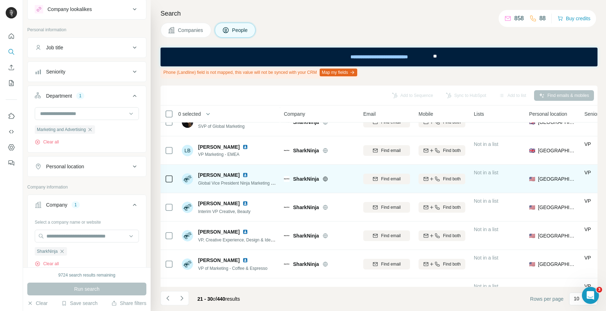
scroll to position [120, 0]
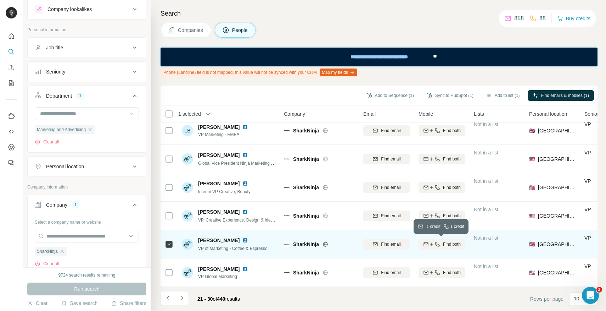
click at [437, 245] on icon "button" at bounding box center [438, 244] width 6 height 6
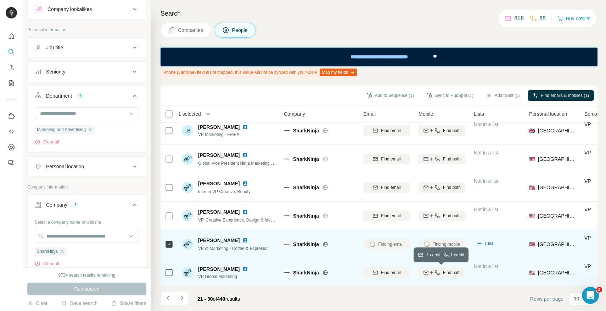
click at [448, 272] on span "Find both" at bounding box center [452, 272] width 18 height 6
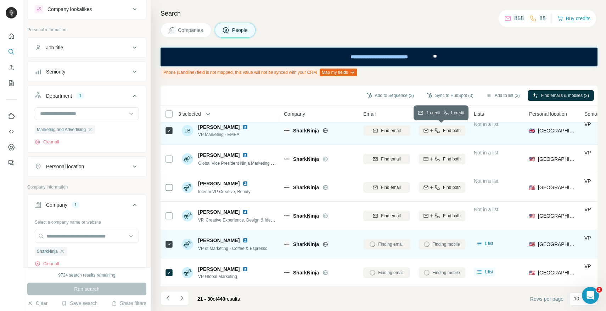
click at [436, 131] on icon "button" at bounding box center [437, 130] width 5 height 5
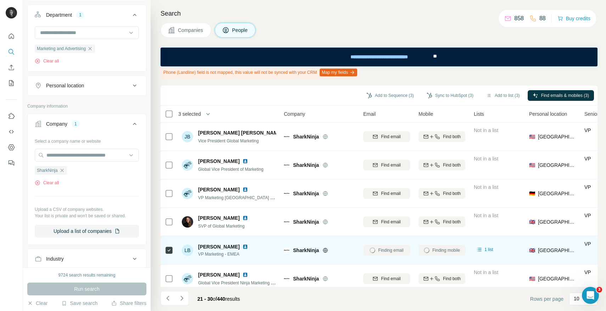
scroll to position [111, 0]
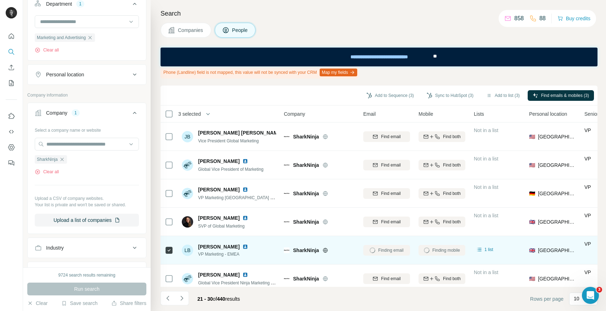
click at [62, 161] on icon "button" at bounding box center [62, 159] width 6 height 6
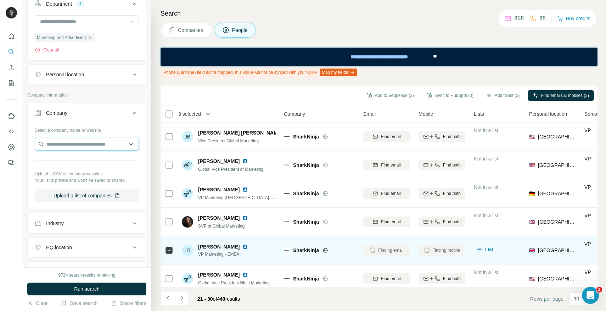
click at [76, 145] on input "text" at bounding box center [87, 144] width 104 height 13
paste input "**********"
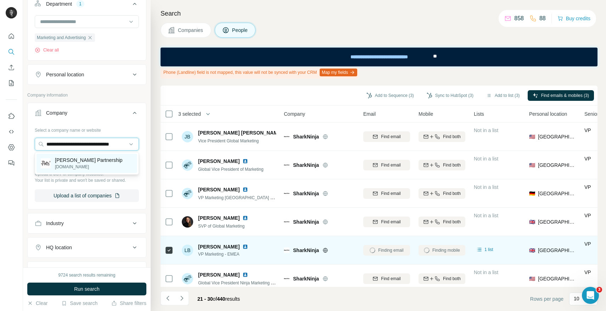
type input "**********"
click at [75, 164] on p "[DOMAIN_NAME]" at bounding box center [89, 166] width 68 height 6
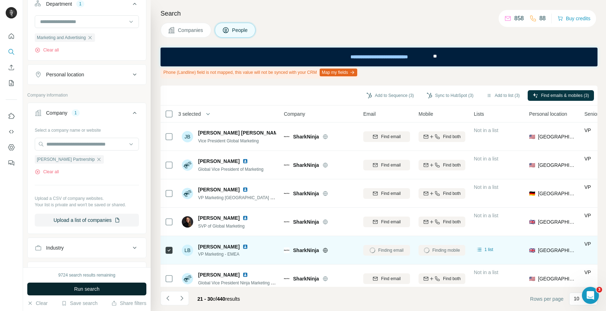
click at [94, 287] on span "Run search" at bounding box center [87, 288] width 26 height 7
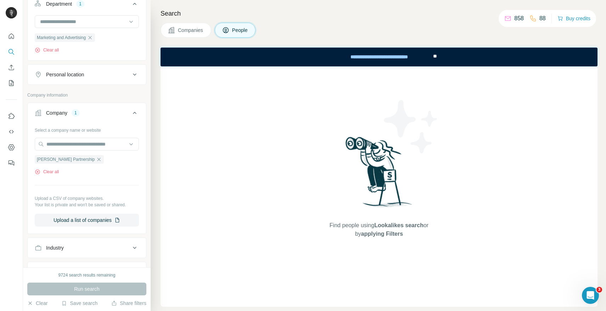
click at [93, 37] on icon "button" at bounding box center [90, 38] width 6 height 6
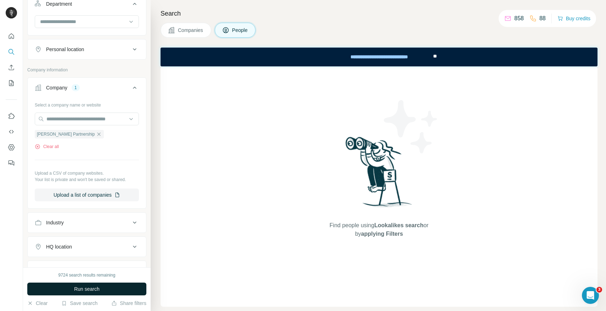
click at [95, 286] on span "Run search" at bounding box center [87, 288] width 26 height 7
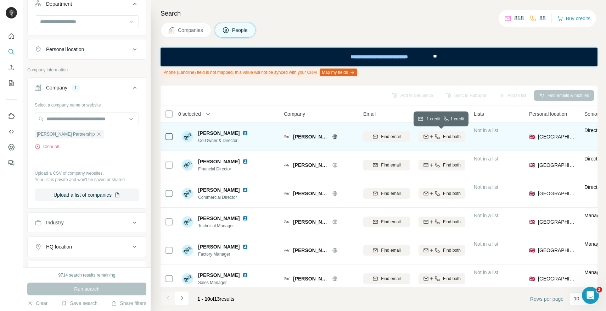
click at [443, 134] on span "Find both" at bounding box center [452, 136] width 18 height 6
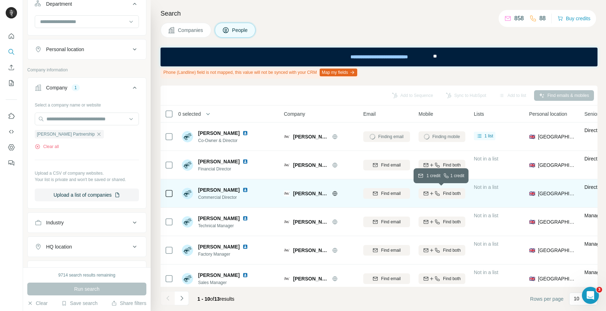
click at [445, 194] on span "Find both" at bounding box center [452, 193] width 18 height 6
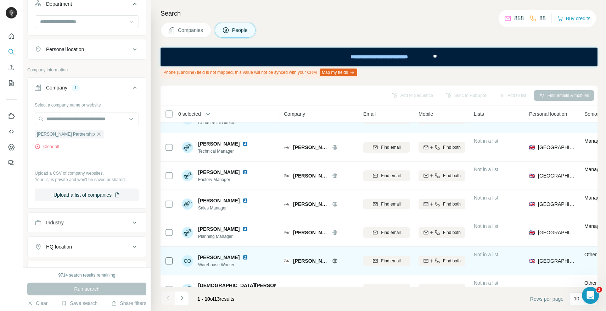
scroll to position [82, 0]
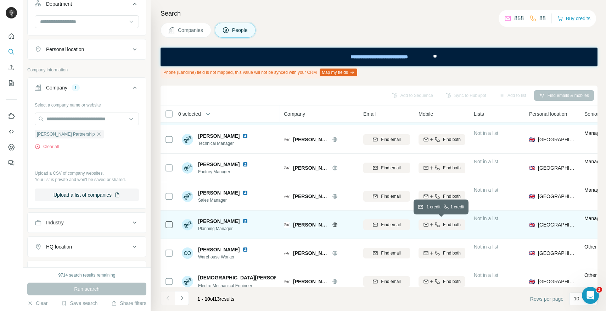
click at [443, 222] on span "Find both" at bounding box center [452, 224] width 18 height 6
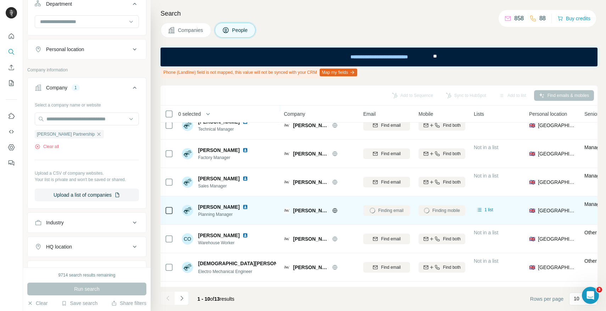
scroll to position [120, 0]
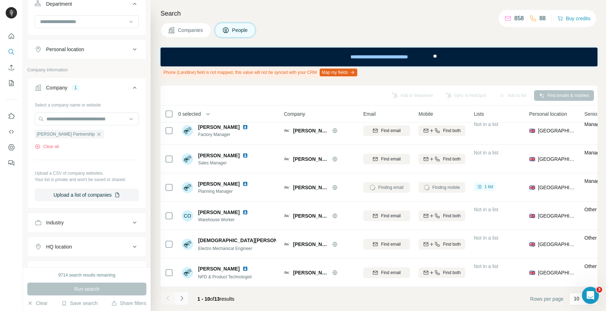
click at [183, 300] on icon "Navigate to next page" at bounding box center [181, 297] width 7 height 7
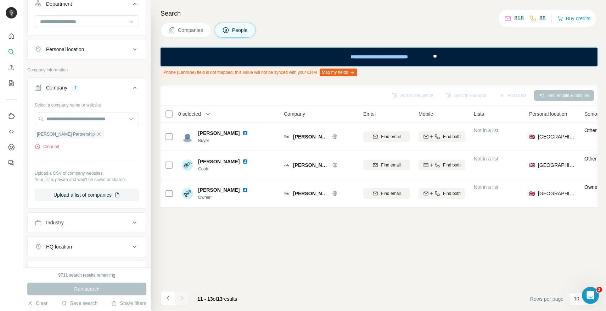
scroll to position [0, 0]
click at [166, 300] on icon "Navigate to previous page" at bounding box center [168, 297] width 7 height 7
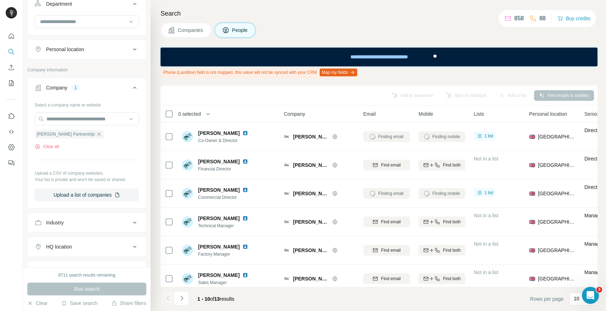
scroll to position [0, 9]
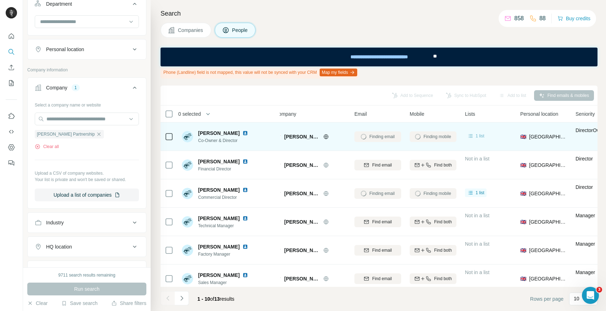
click at [477, 137] on span "1 list" at bounding box center [480, 136] width 9 height 6
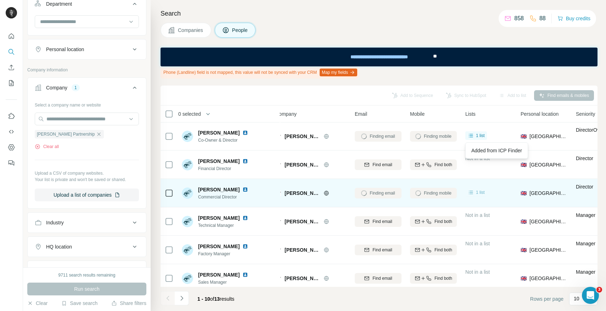
click at [484, 192] on span "1 list" at bounding box center [480, 192] width 9 height 6
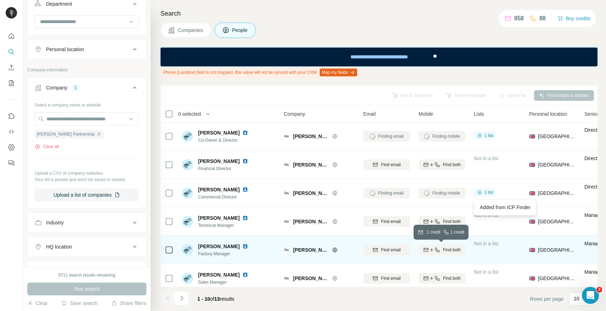
scroll to position [0, 0]
